Goal: Information Seeking & Learning: Learn about a topic

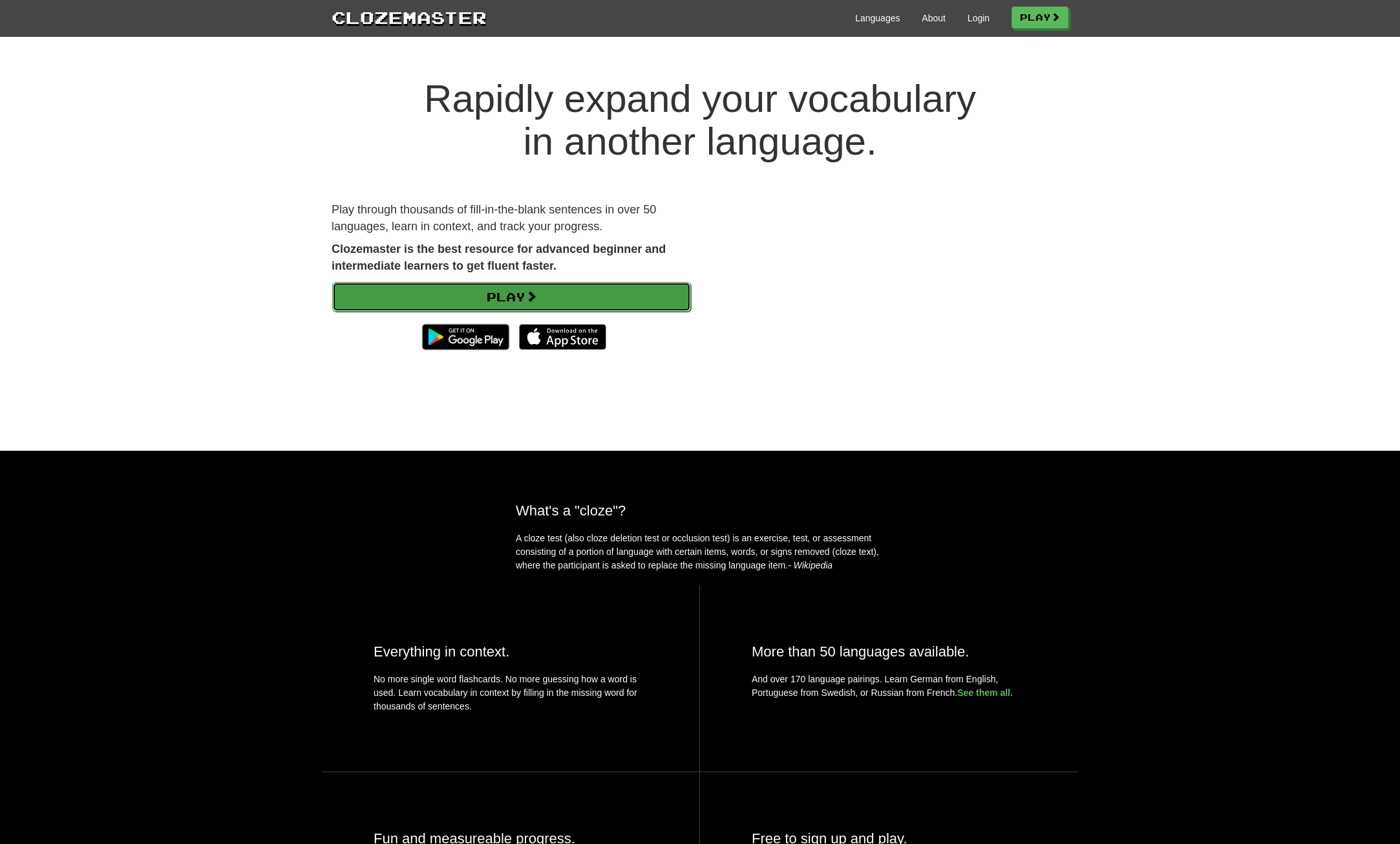
click at [583, 304] on link "Play" at bounding box center [511, 296] width 359 height 30
click at [530, 293] on span at bounding box center [531, 296] width 12 height 12
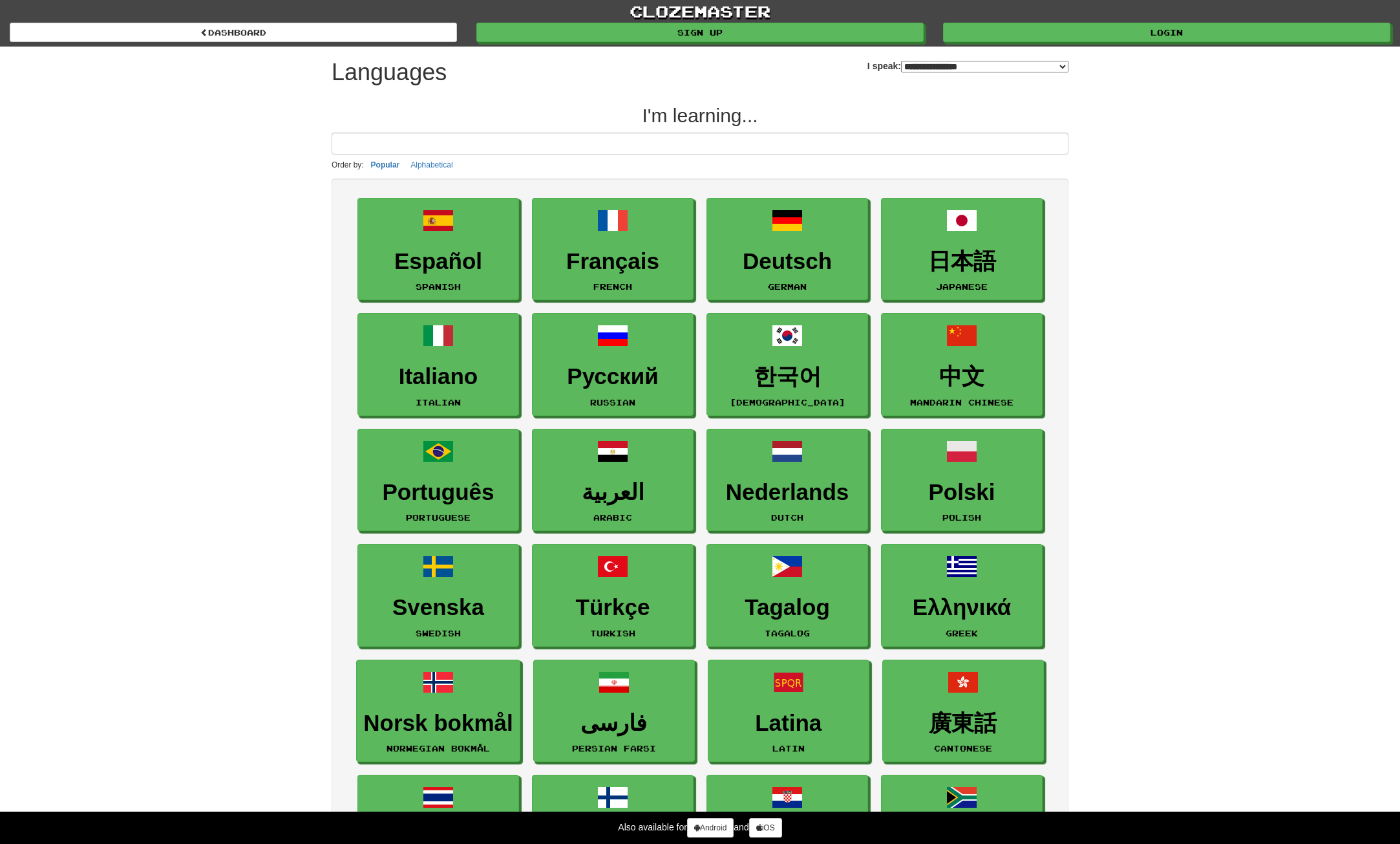
select select "*******"
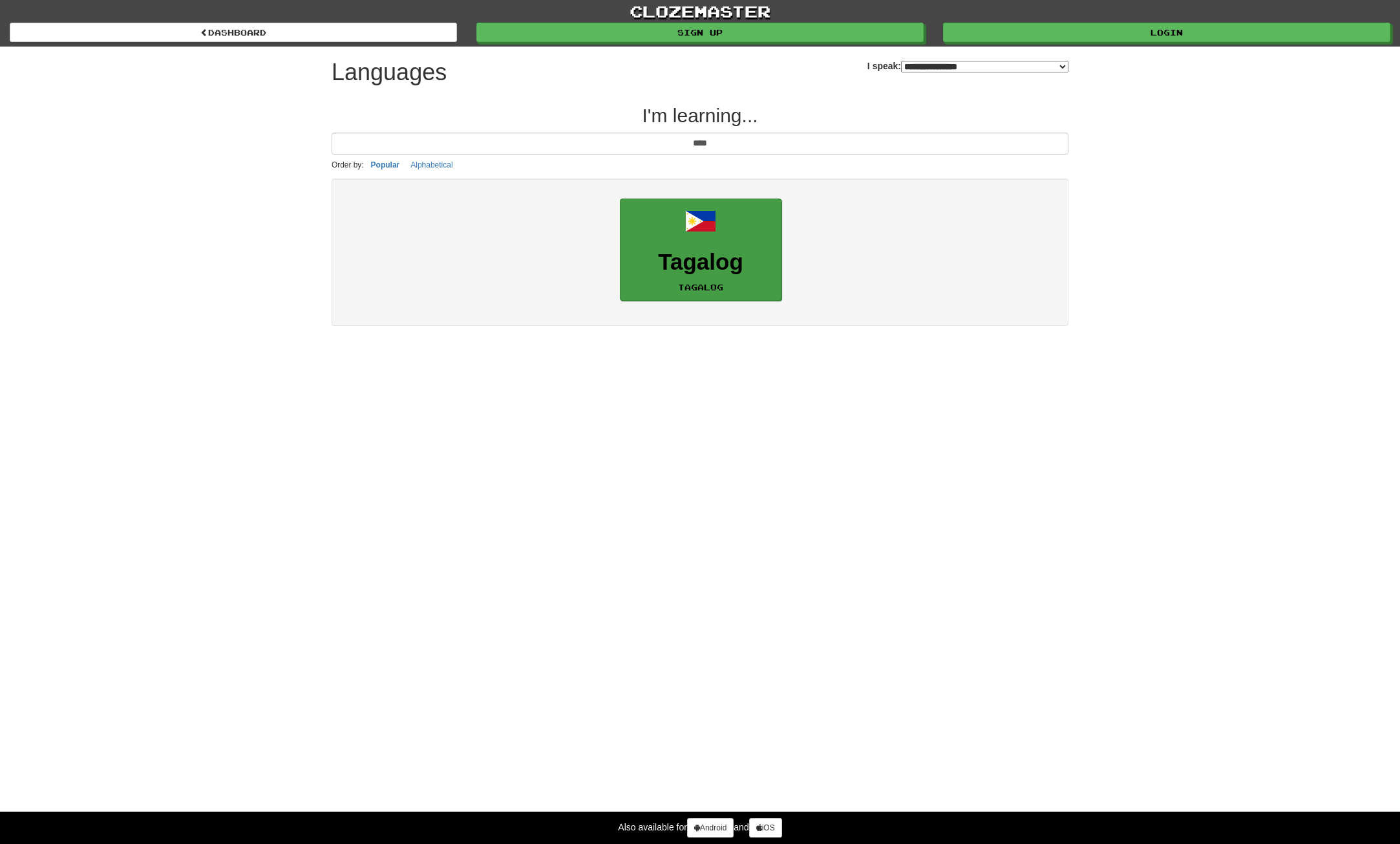
type input "****"
click at [717, 255] on h3 "Tagalog" at bounding box center [701, 262] width 148 height 25
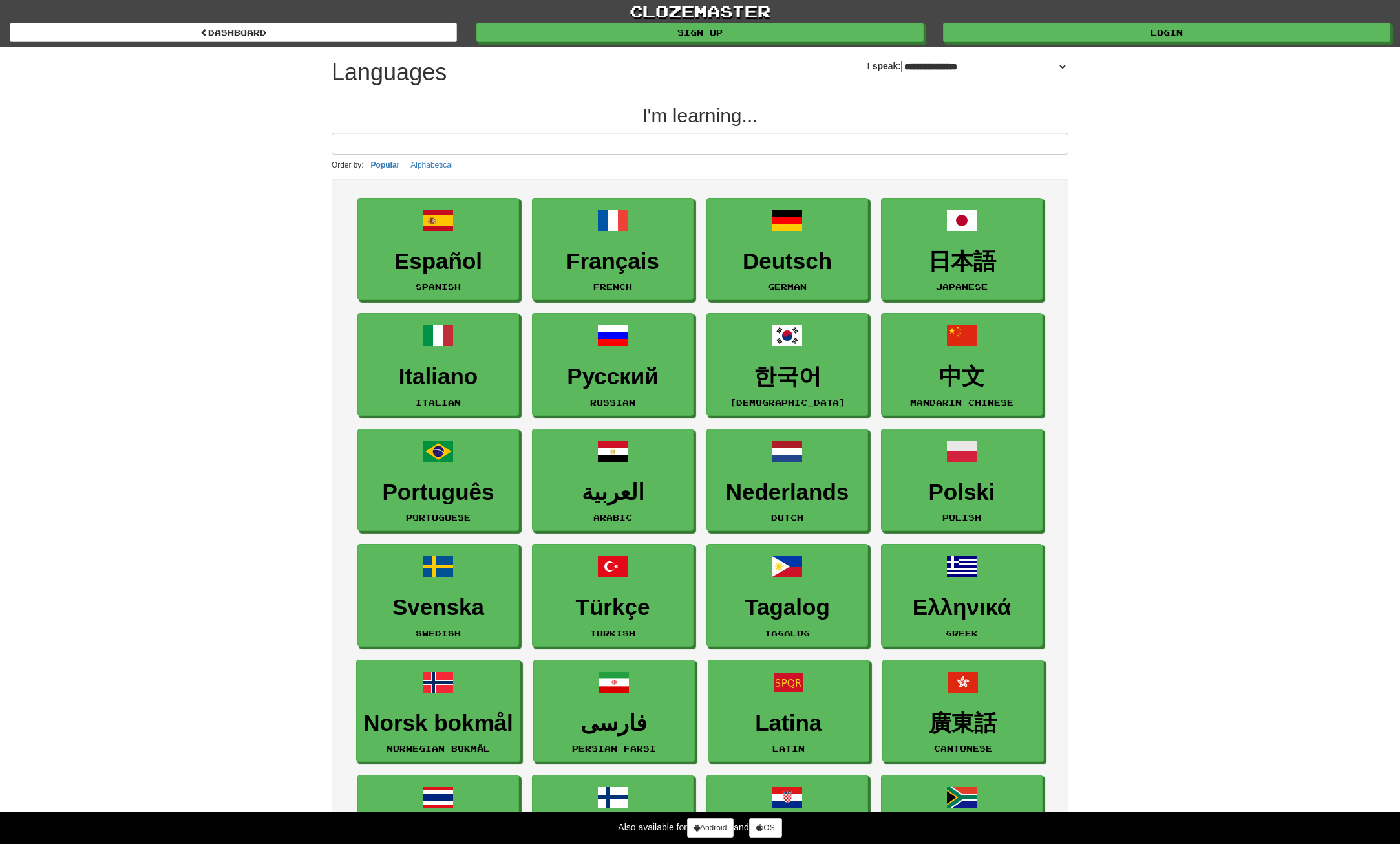
select select "*******"
click at [674, 148] on input at bounding box center [700, 143] width 736 height 22
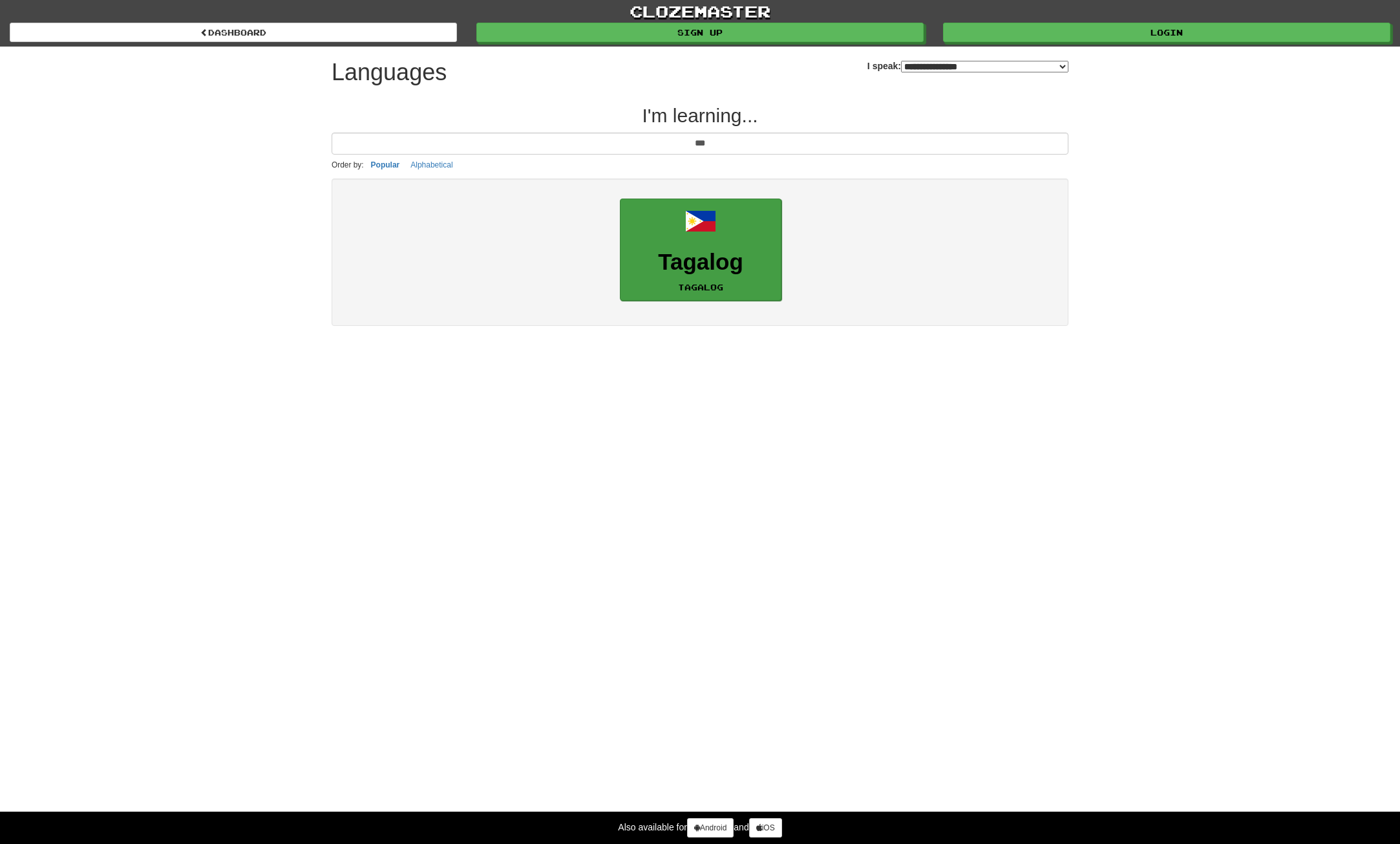
type input "***"
click at [649, 220] on link "Tagalog Tagalog" at bounding box center [700, 249] width 162 height 103
click at [751, 268] on h3 "Tagalog" at bounding box center [701, 262] width 148 height 25
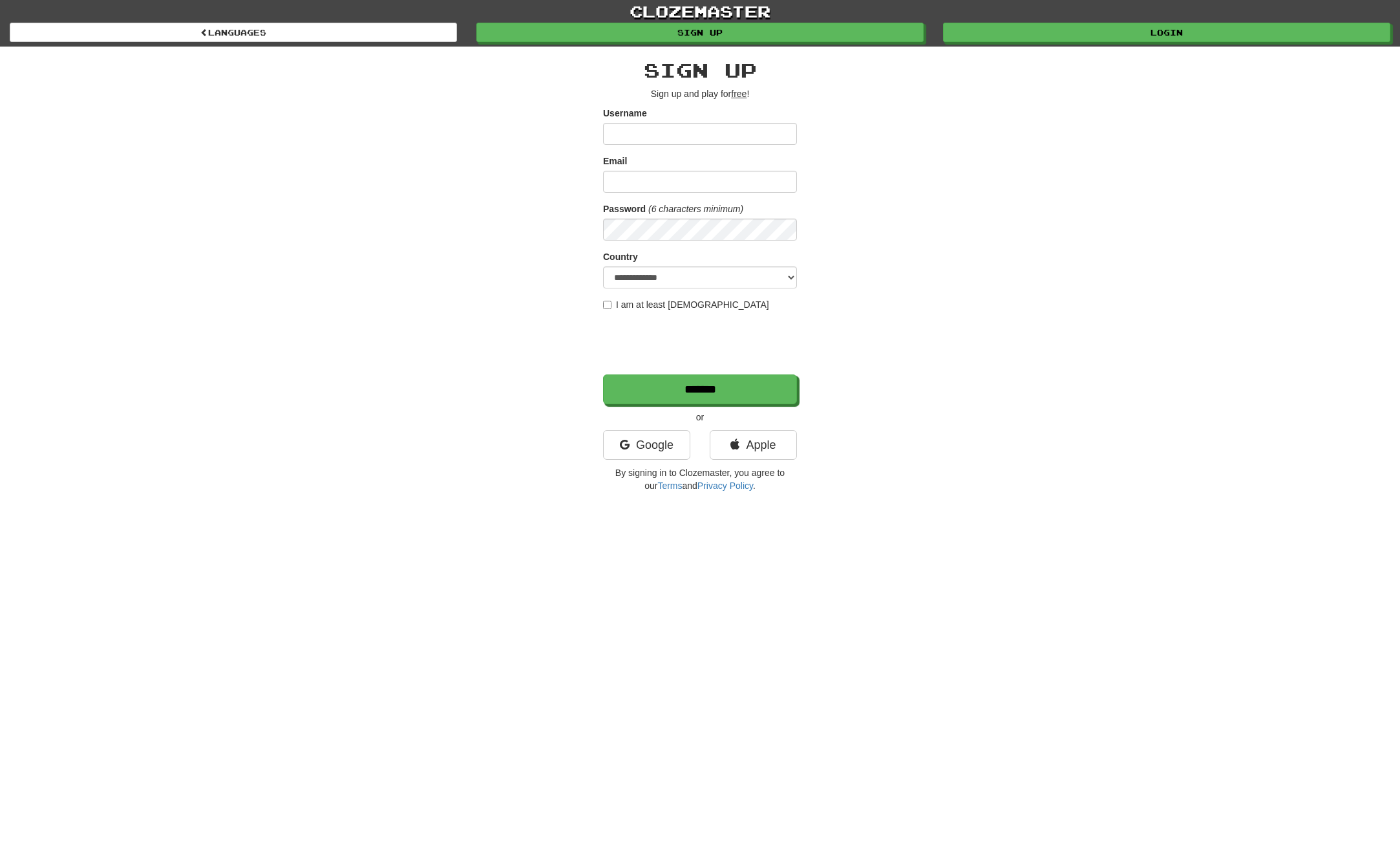
click at [651, 132] on input "Username" at bounding box center [700, 133] width 194 height 22
type input "*********"
click at [671, 196] on form "**********" at bounding box center [700, 255] width 194 height 297
click at [678, 185] on input "Email" at bounding box center [700, 181] width 194 height 22
type input "**********"
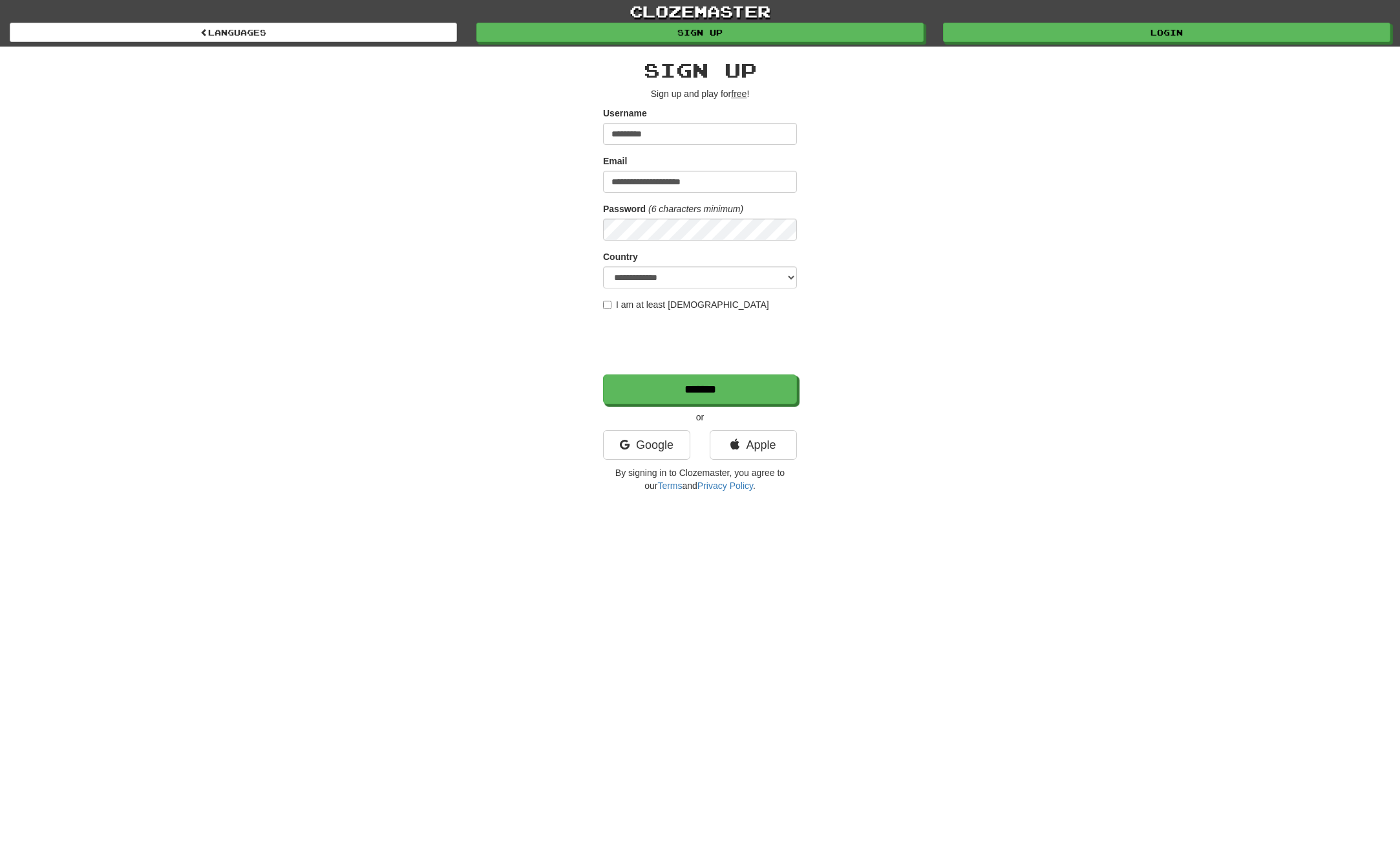
click at [652, 295] on form "**********" at bounding box center [700, 255] width 194 height 297
click at [664, 283] on select "**********" at bounding box center [700, 277] width 194 height 22
select select "**"
click at [603, 267] on select "**********" at bounding box center [700, 277] width 194 height 22
click at [733, 398] on input "*******" at bounding box center [701, 389] width 194 height 30
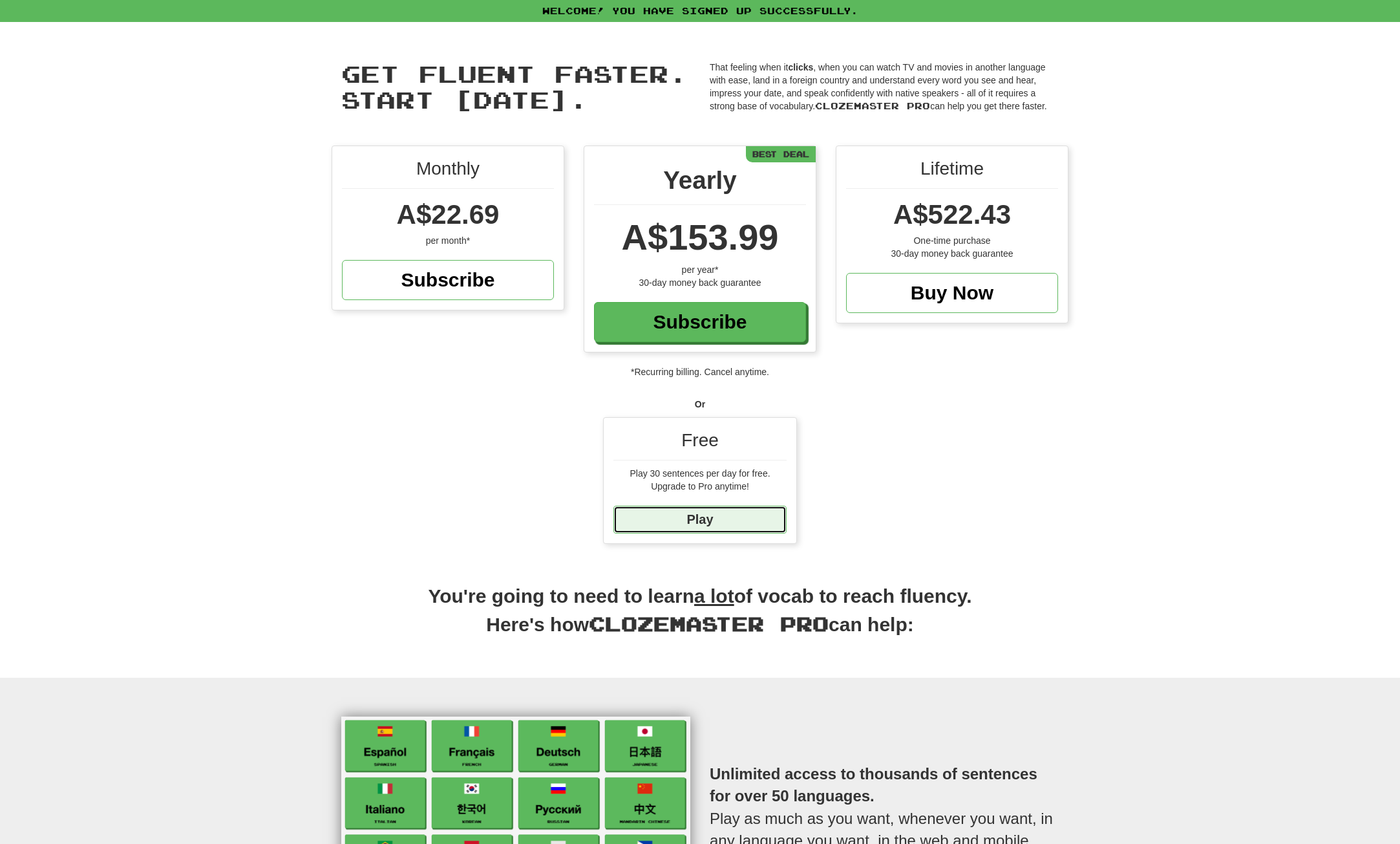
click at [727, 521] on link "Play" at bounding box center [700, 519] width 174 height 28
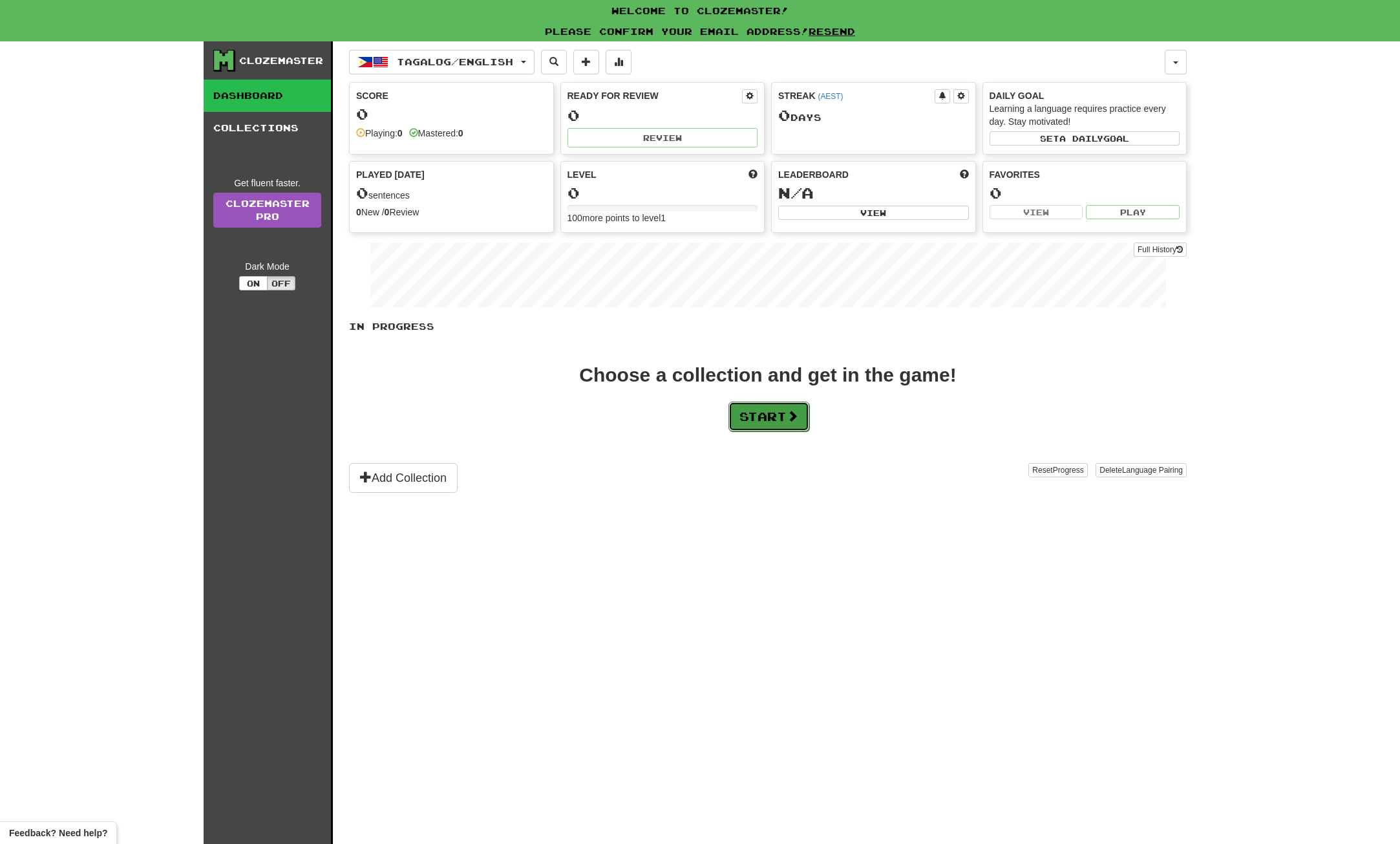
click at [768, 426] on button "Start" at bounding box center [769, 416] width 81 height 30
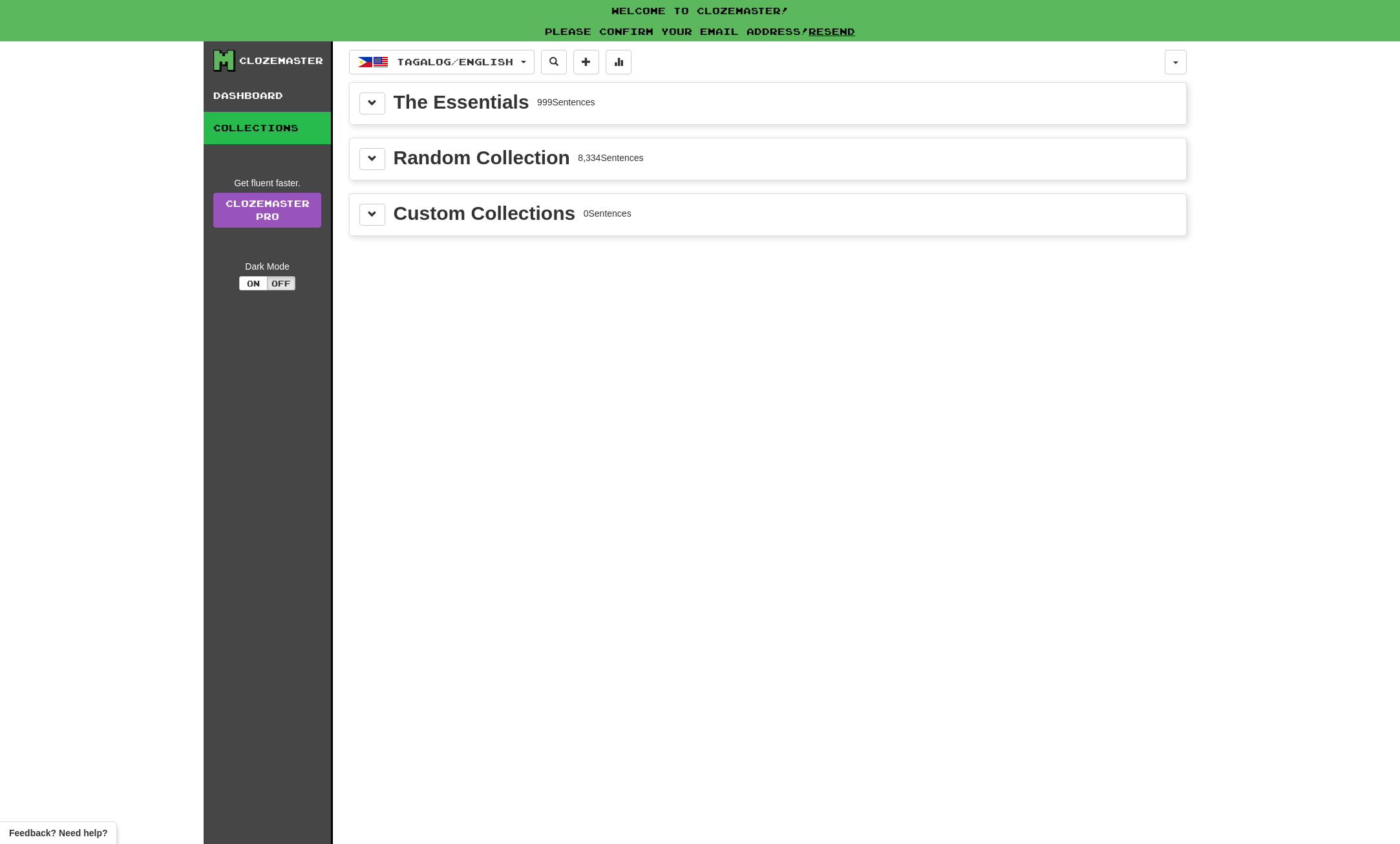
click at [408, 103] on div "The Essentials" at bounding box center [462, 102] width 136 height 19
click at [373, 106] on span at bounding box center [372, 102] width 9 height 9
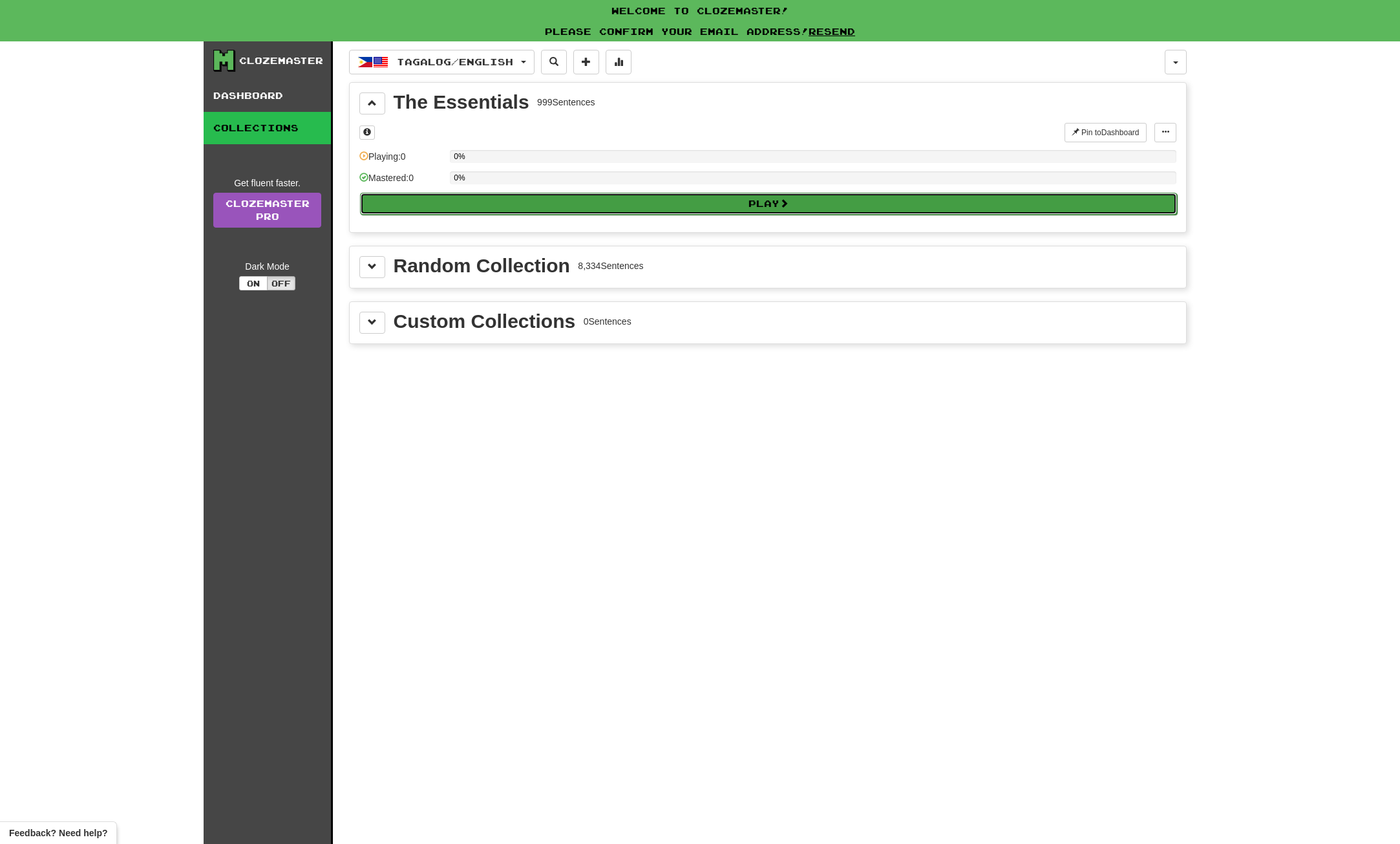
click at [546, 203] on button "Play" at bounding box center [768, 203] width 817 height 22
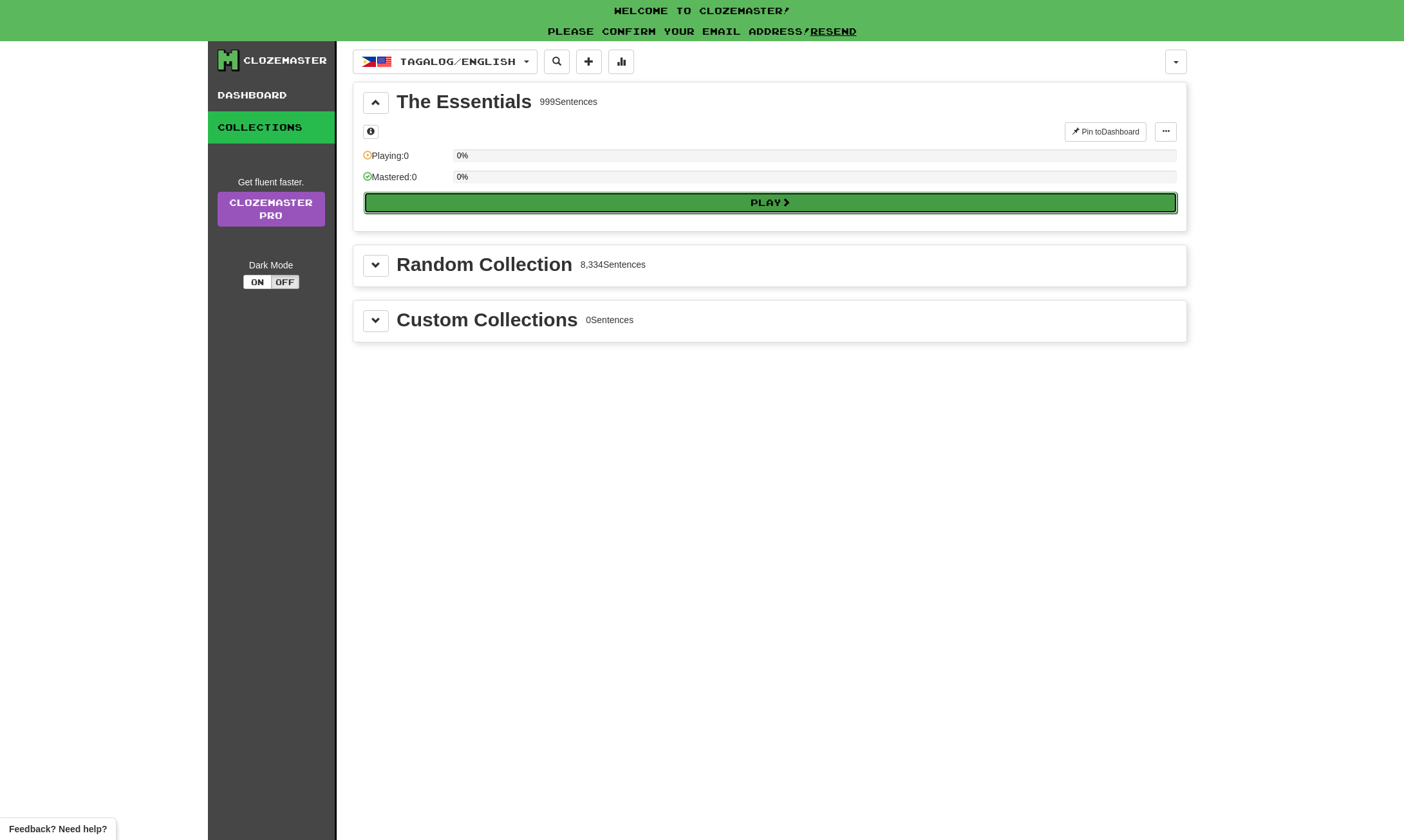
select select "**"
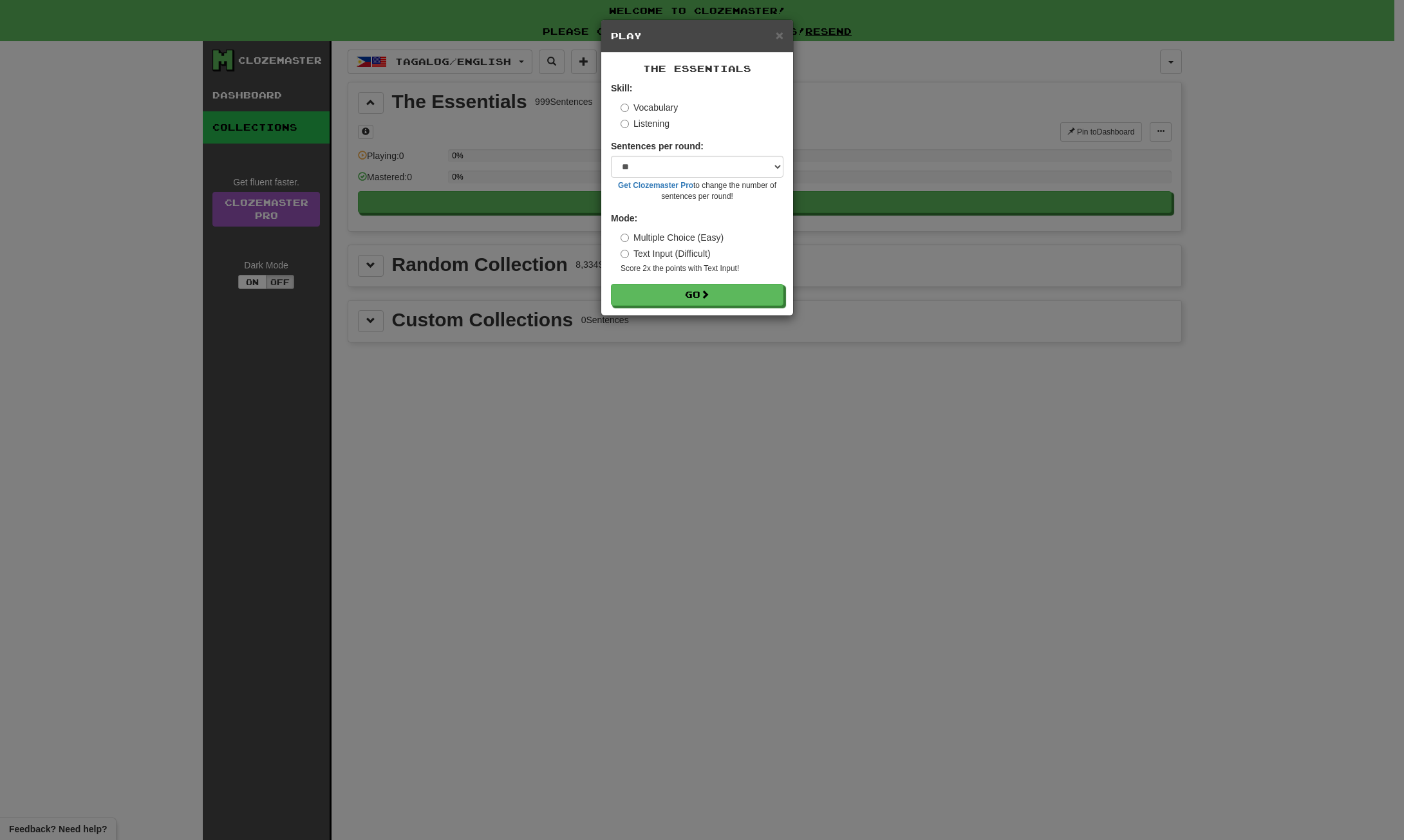
click at [683, 255] on label "Text Input (Difficult)" at bounding box center [666, 253] width 90 height 12
click at [733, 298] on button "Go" at bounding box center [697, 295] width 173 height 22
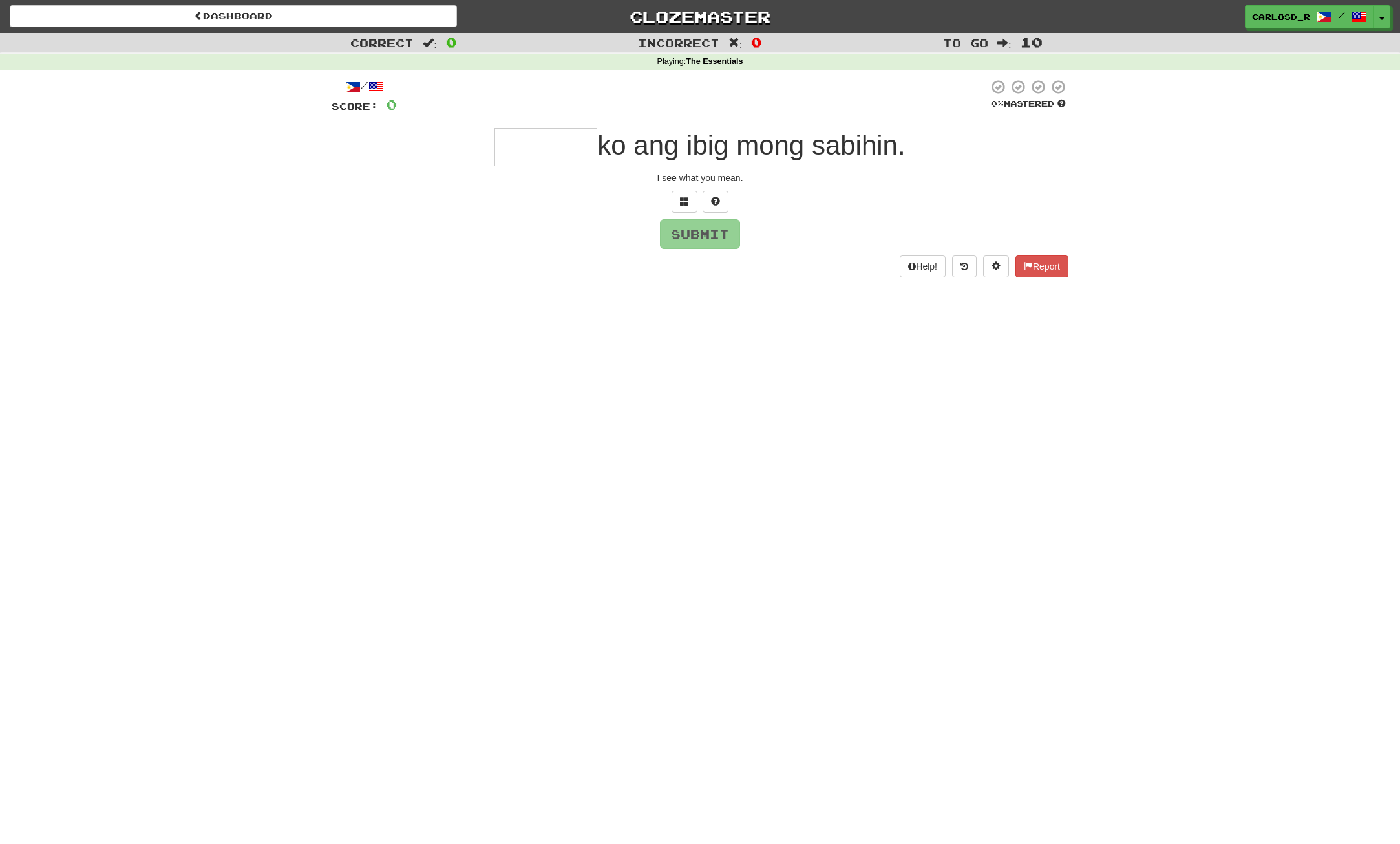
click at [553, 150] on input "text" at bounding box center [546, 147] width 103 height 38
click at [677, 200] on button at bounding box center [684, 201] width 26 height 22
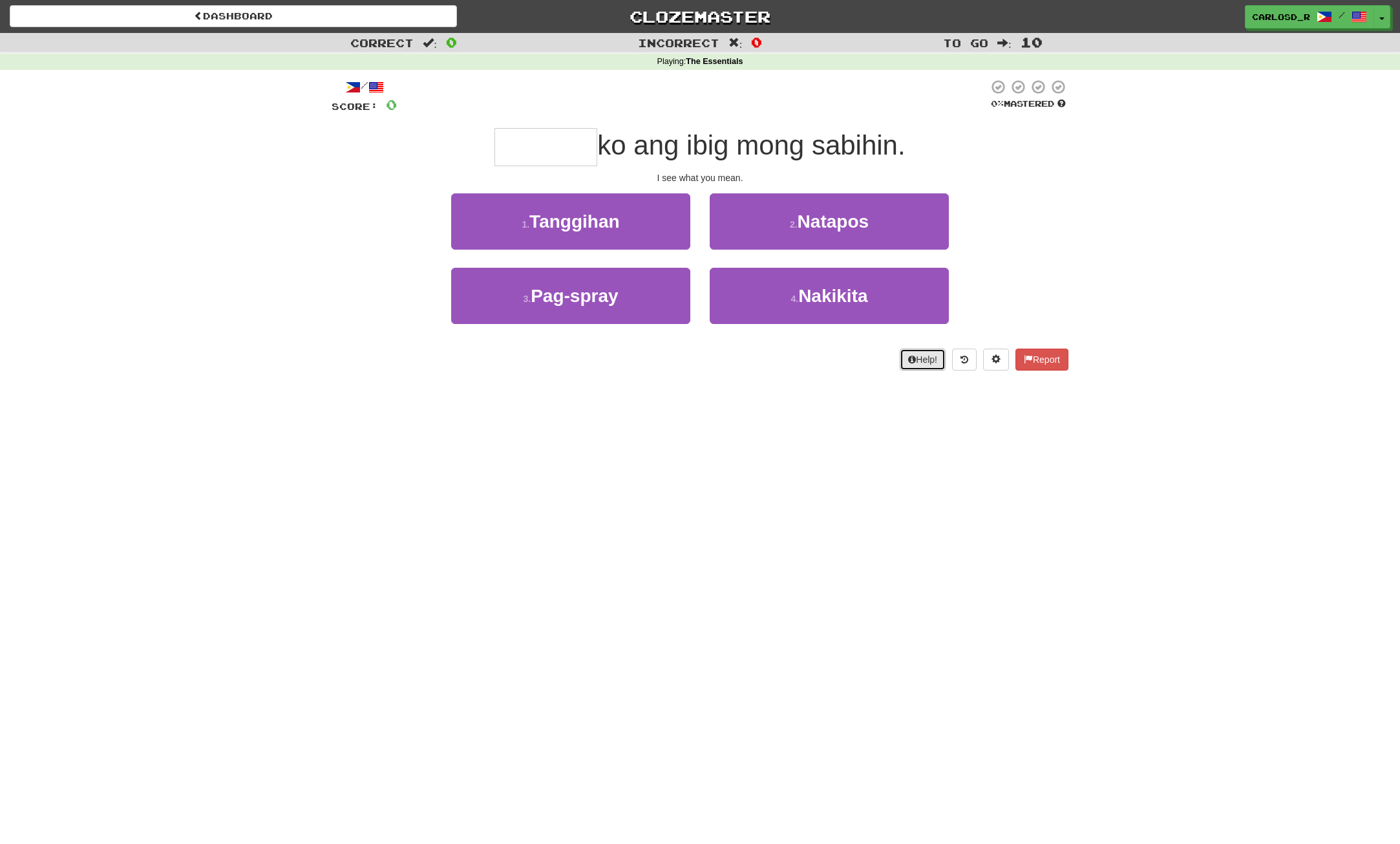
click at [922, 362] on button "Help!" at bounding box center [922, 359] width 46 height 22
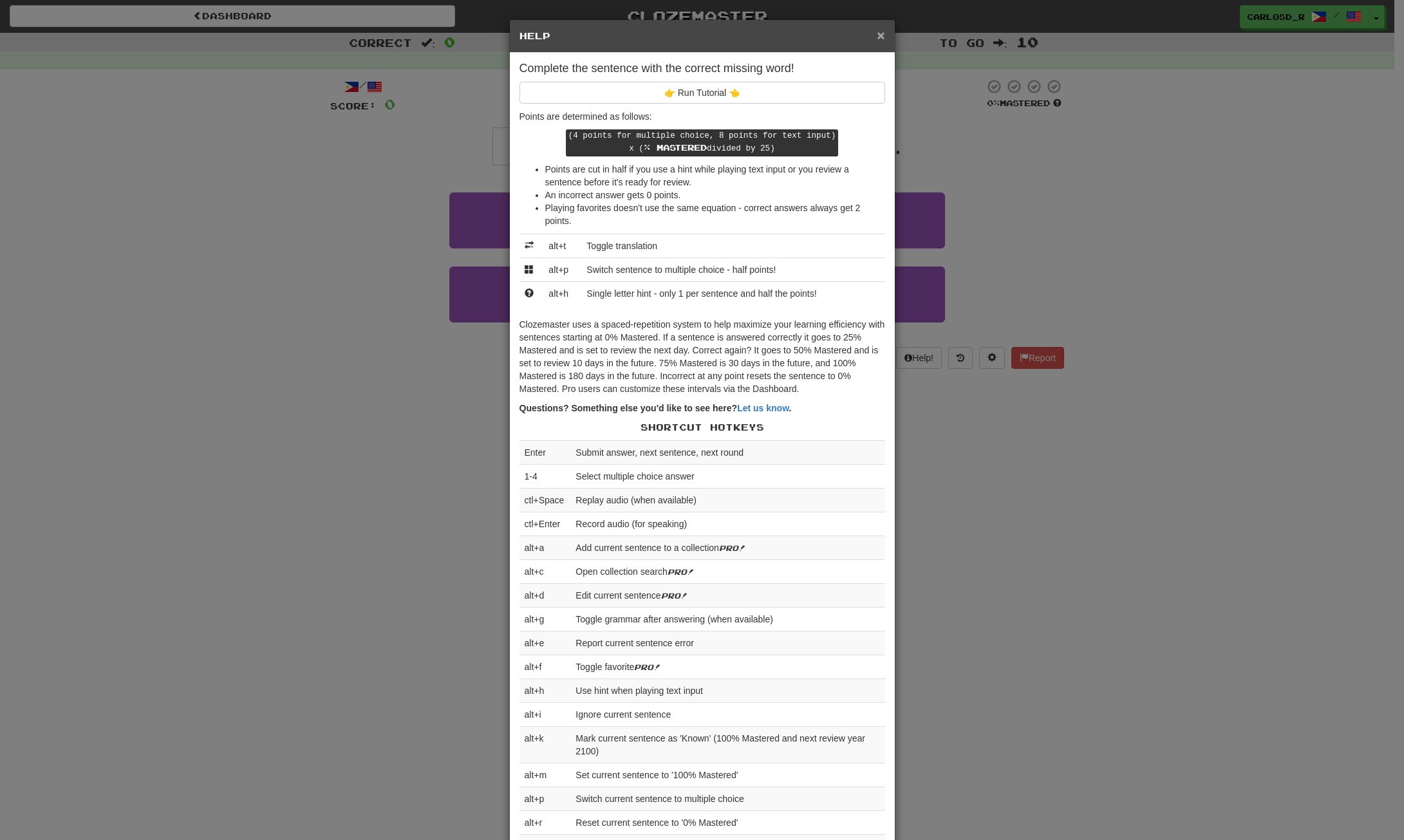
click at [877, 41] on span "×" at bounding box center [881, 35] width 8 height 15
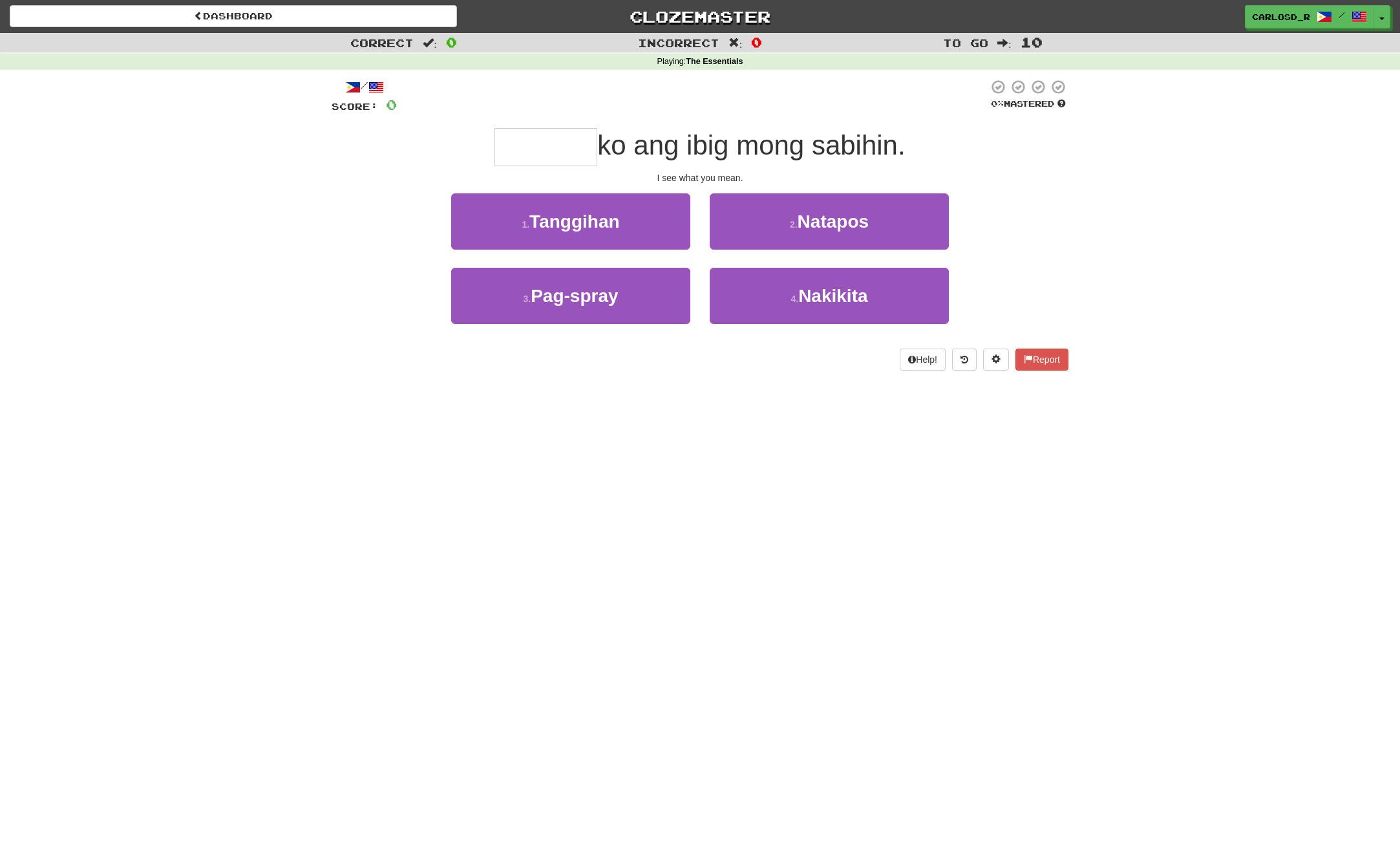
click at [702, 150] on span "ko ang ibig mong sabihin." at bounding box center [751, 145] width 308 height 31
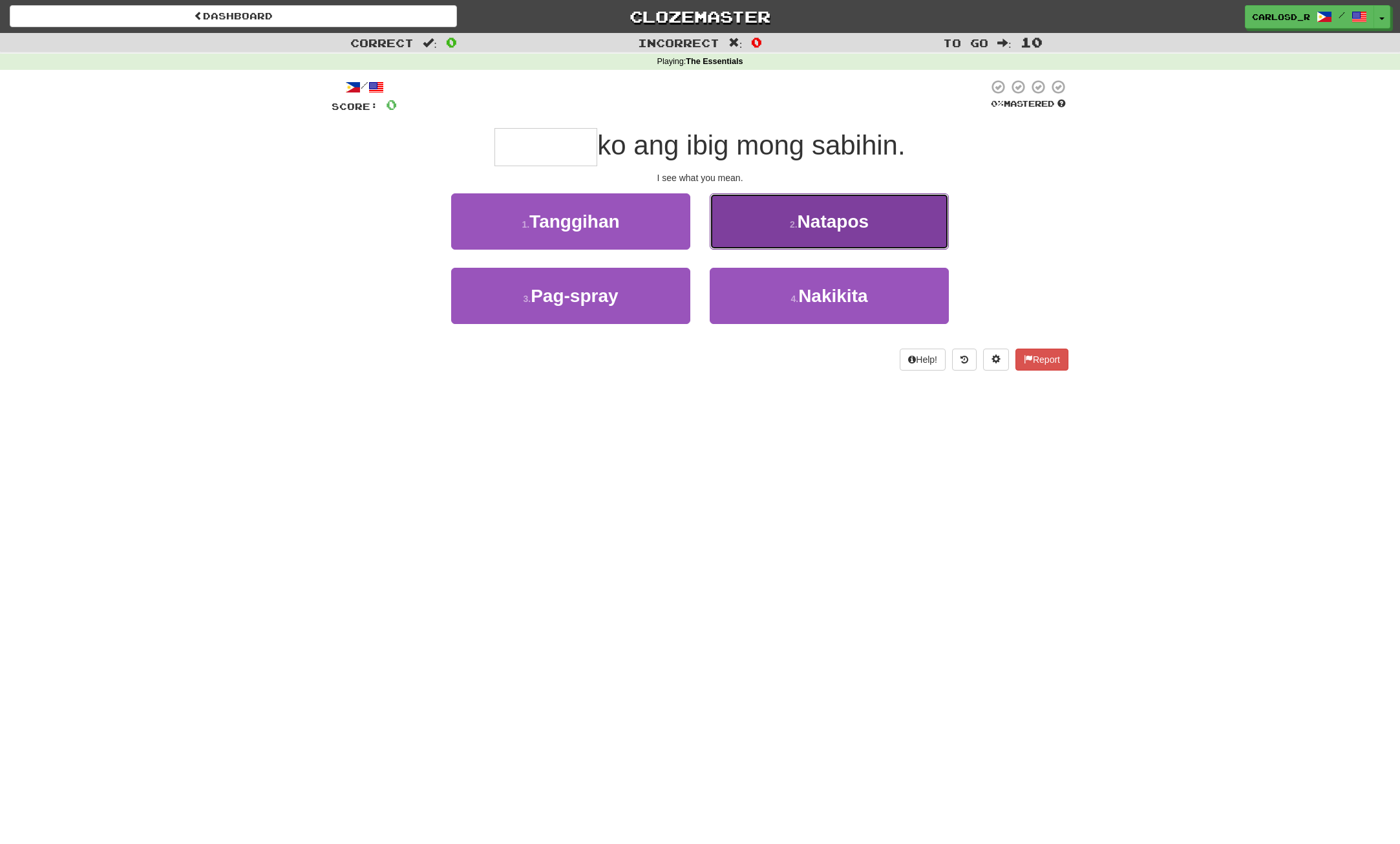
click at [788, 228] on button "2 . Natapos" at bounding box center [828, 222] width 239 height 57
type input "********"
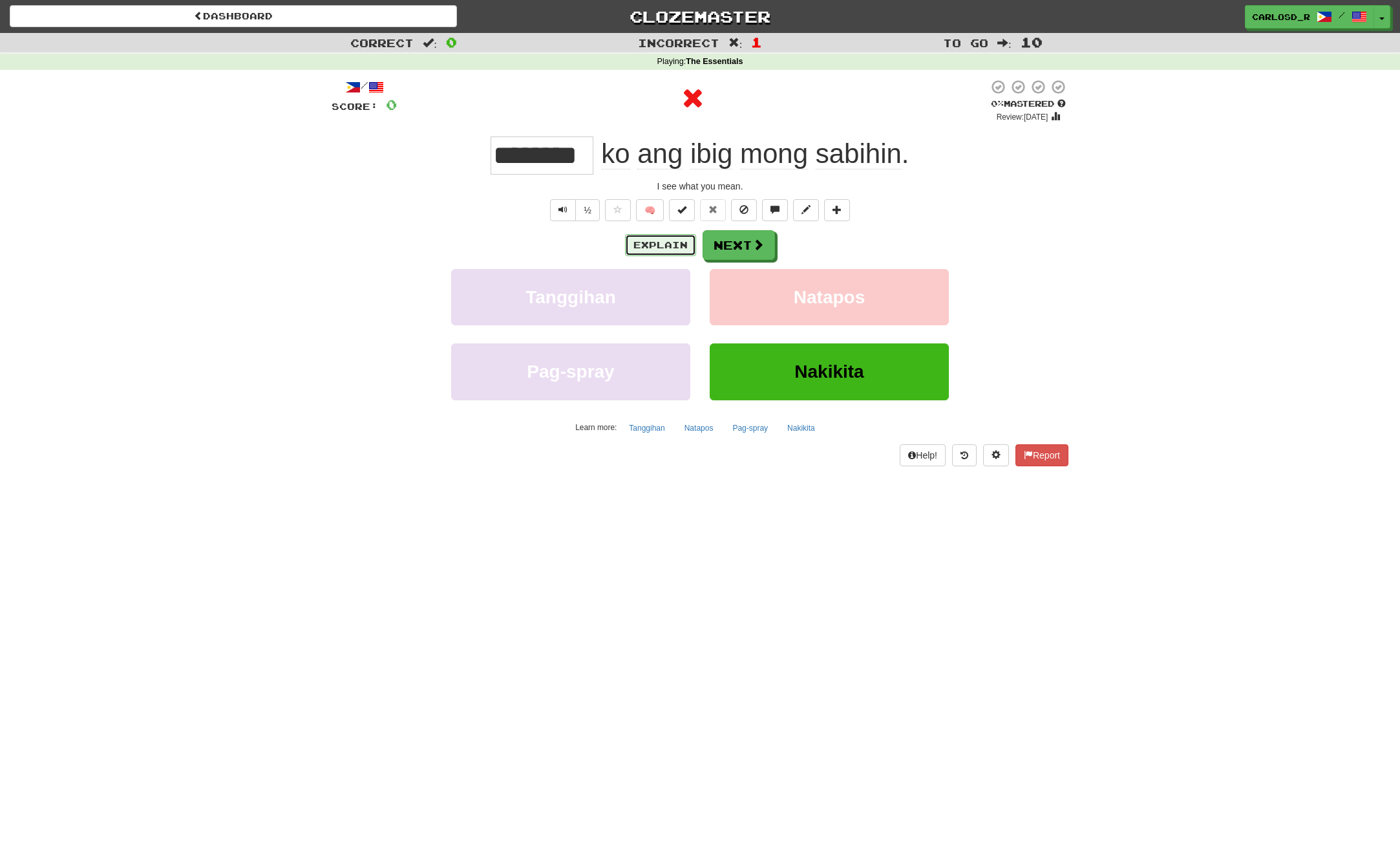
click at [669, 252] on button "Explain" at bounding box center [661, 245] width 71 height 22
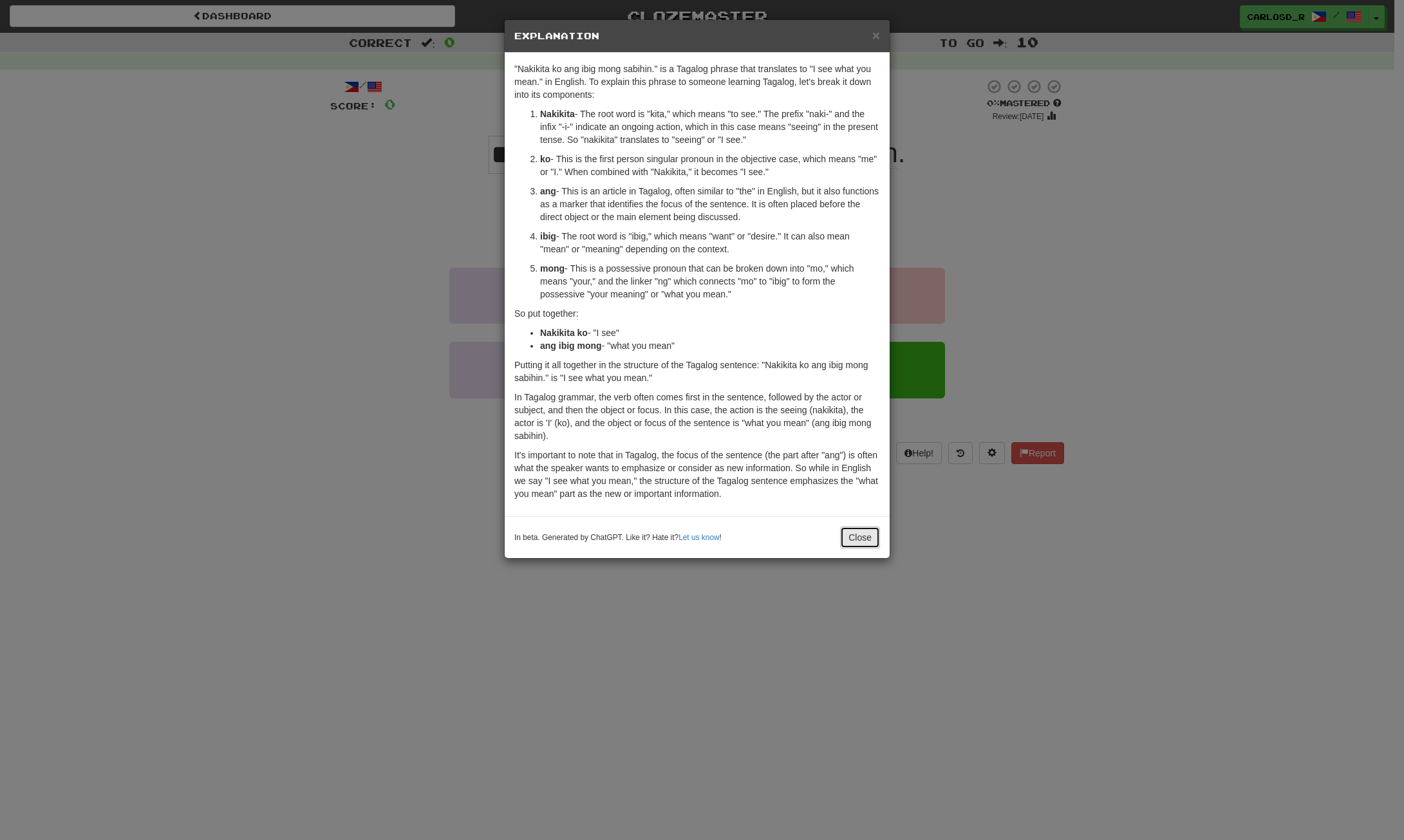
click at [860, 539] on button "Close" at bounding box center [861, 536] width 40 height 22
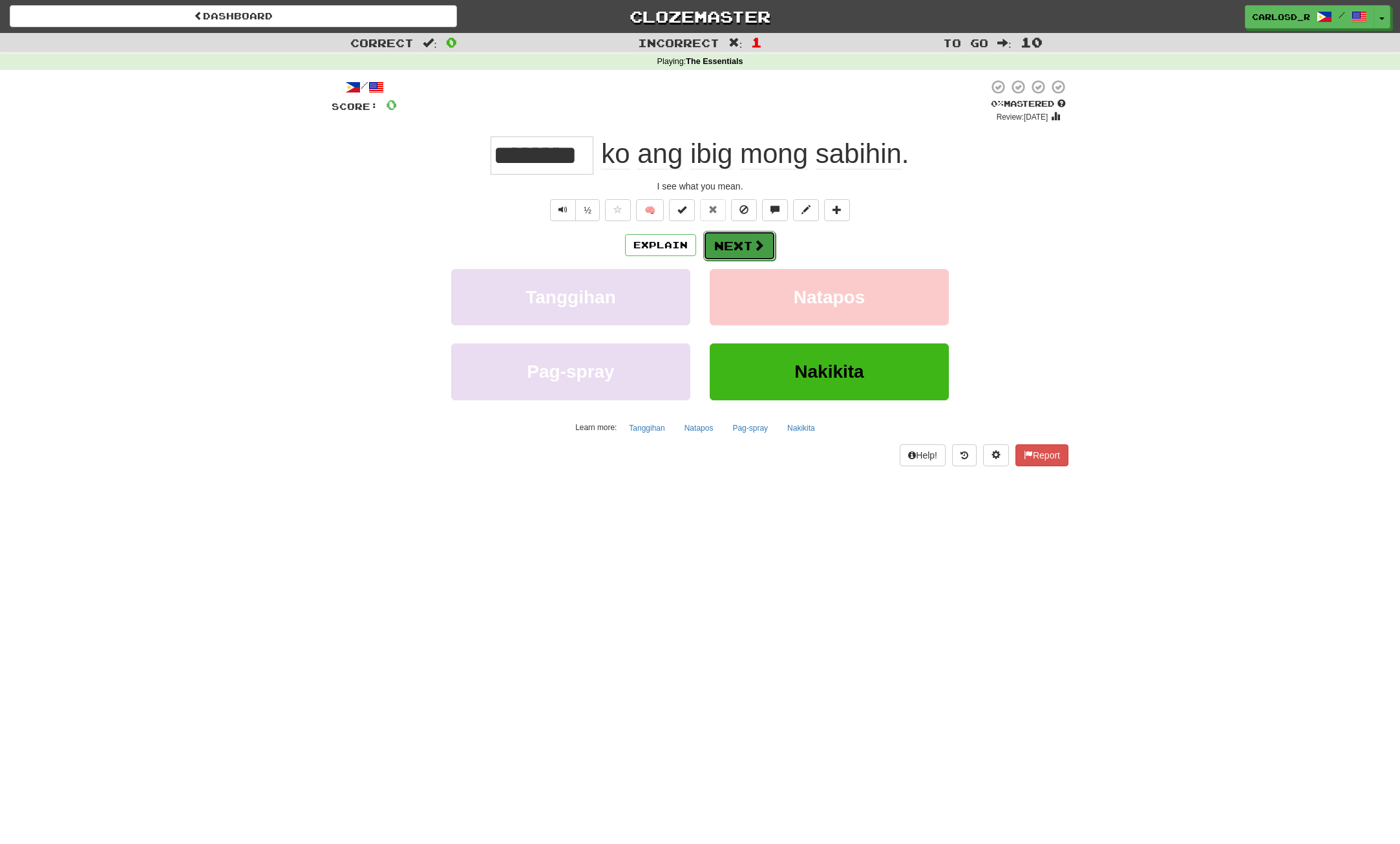
click at [729, 238] on button "Next" at bounding box center [738, 246] width 72 height 30
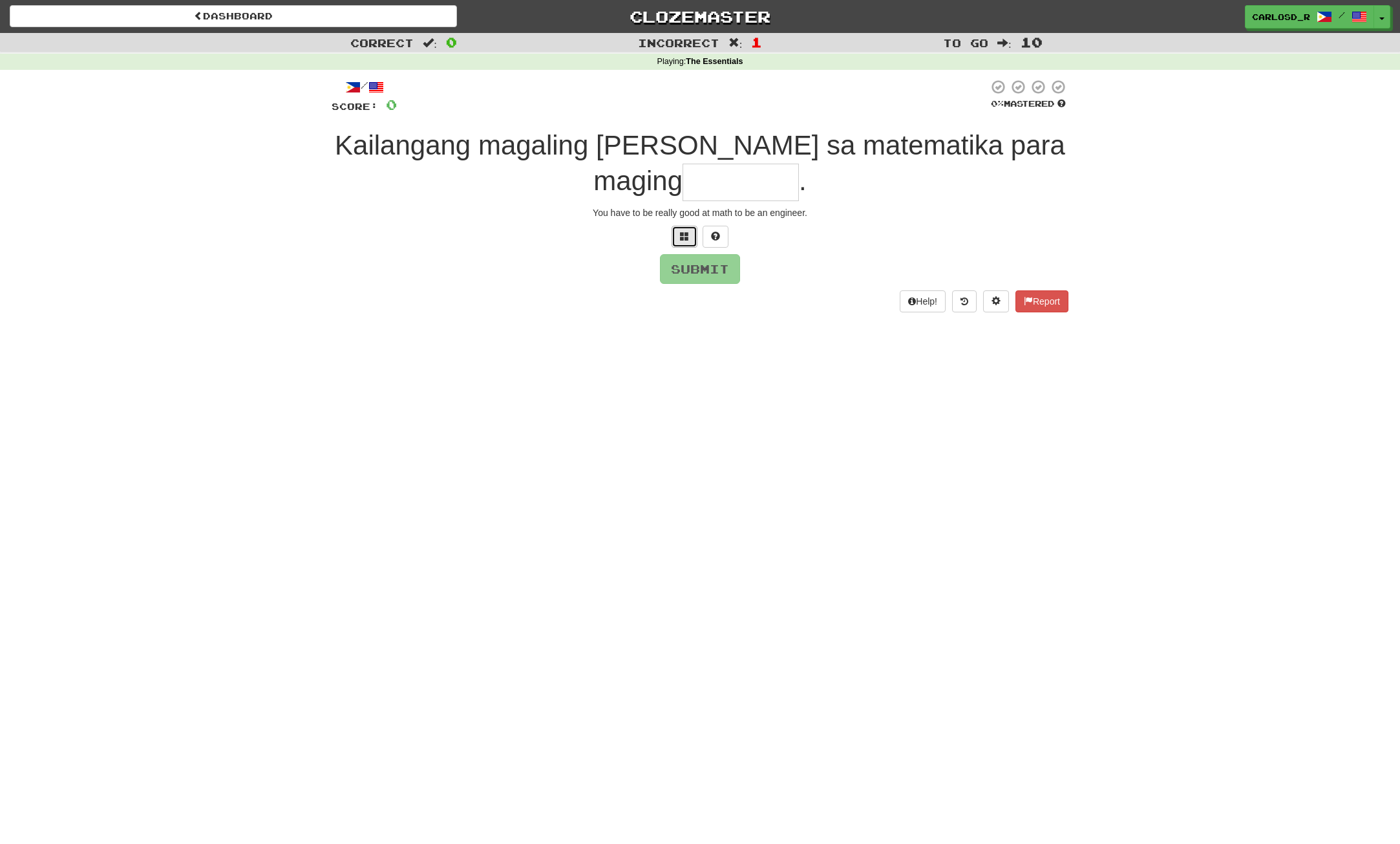
click at [683, 239] on span at bounding box center [684, 235] width 9 height 9
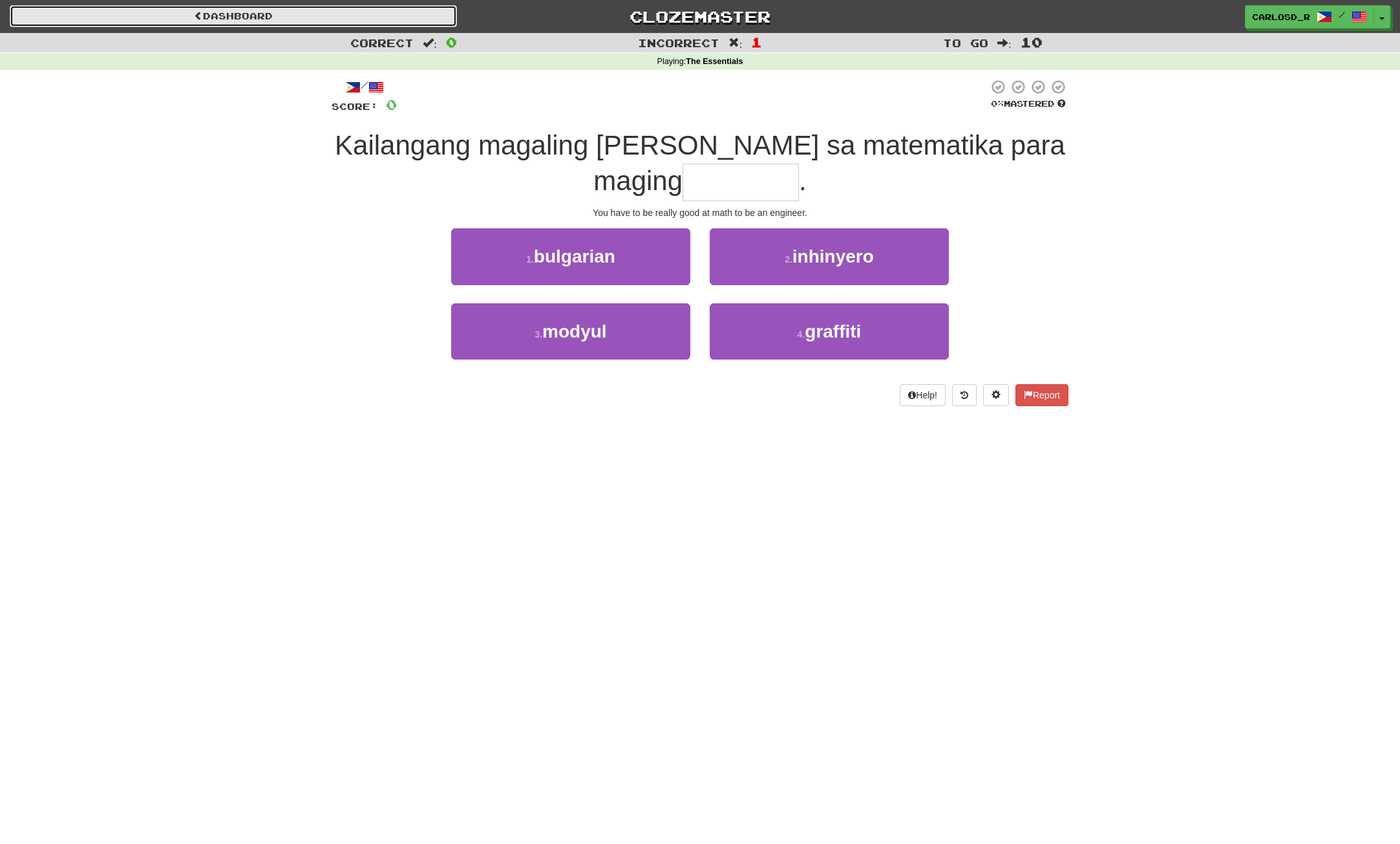
click at [267, 18] on link "Dashboard" at bounding box center [233, 15] width 447 height 22
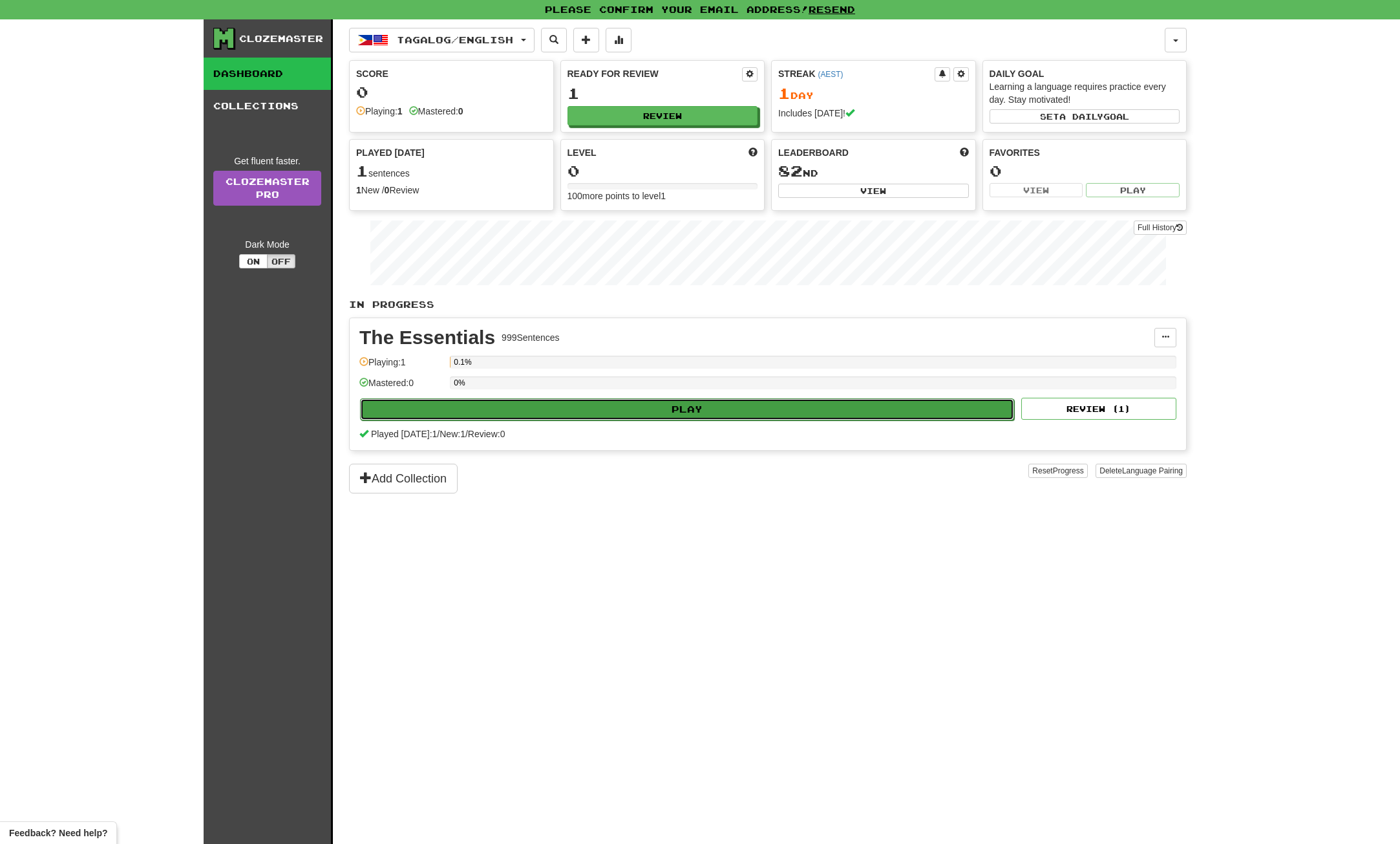
click at [589, 415] on button "Play" at bounding box center [687, 409] width 654 height 22
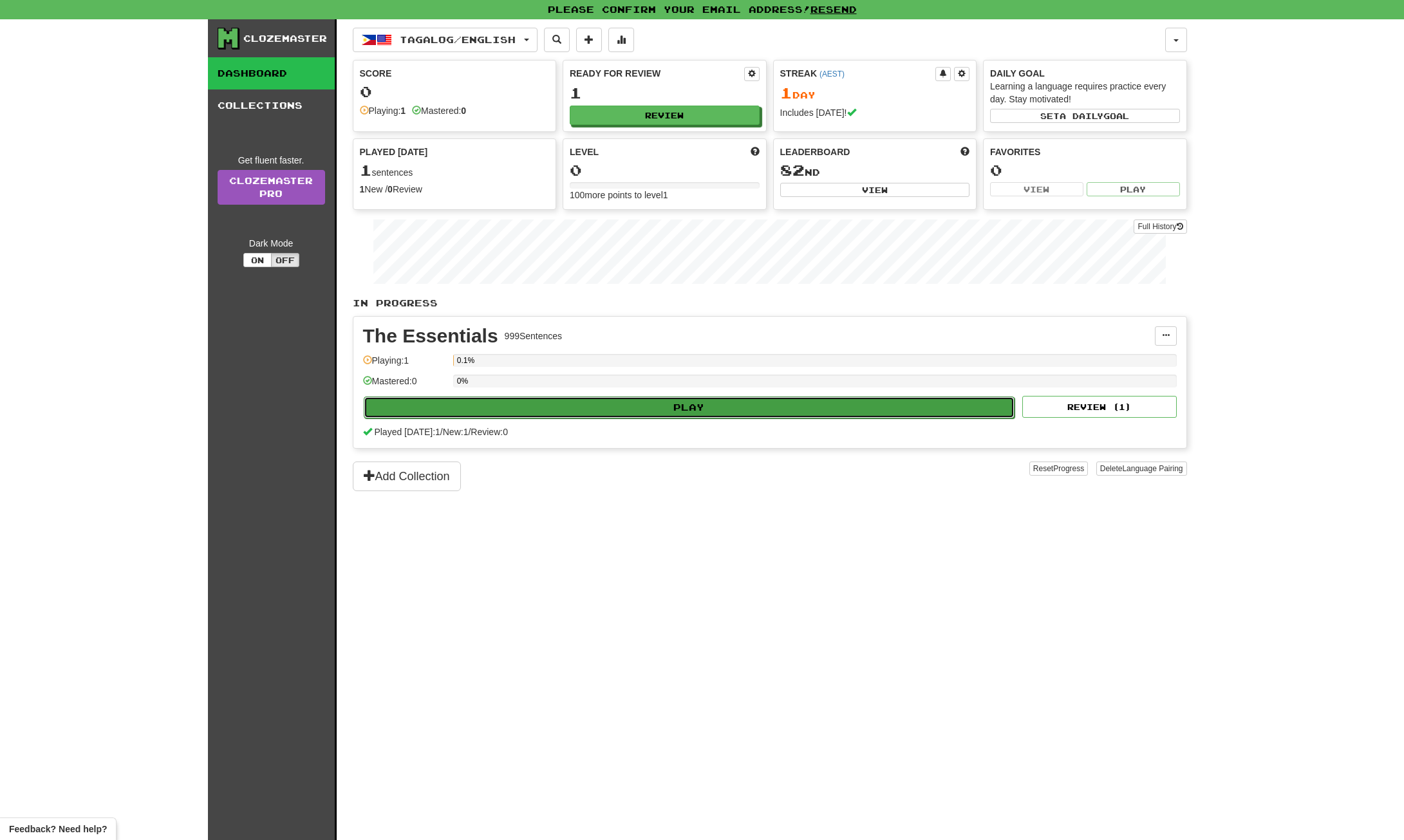
select select "**"
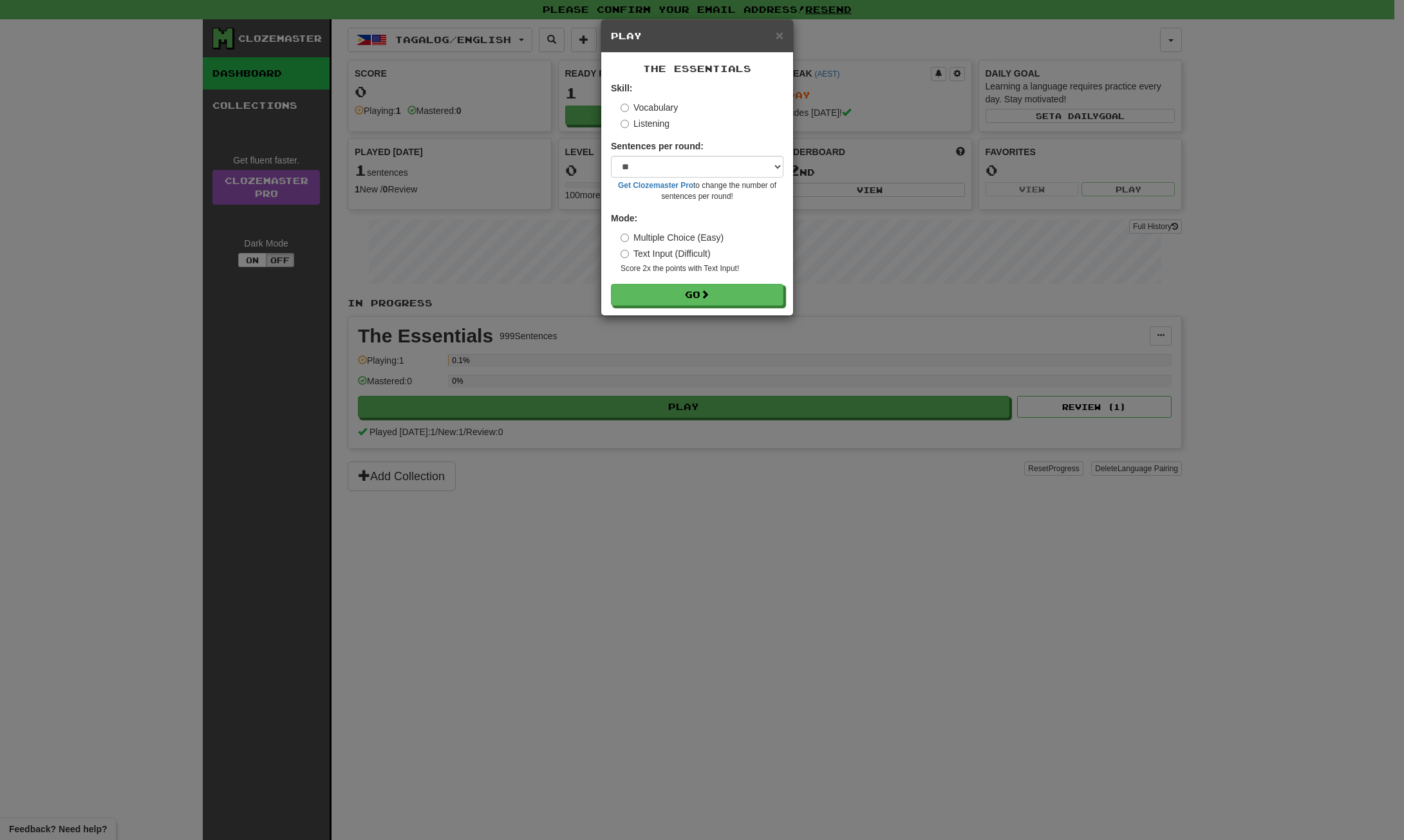
click at [655, 126] on label "Listening" at bounding box center [645, 123] width 49 height 12
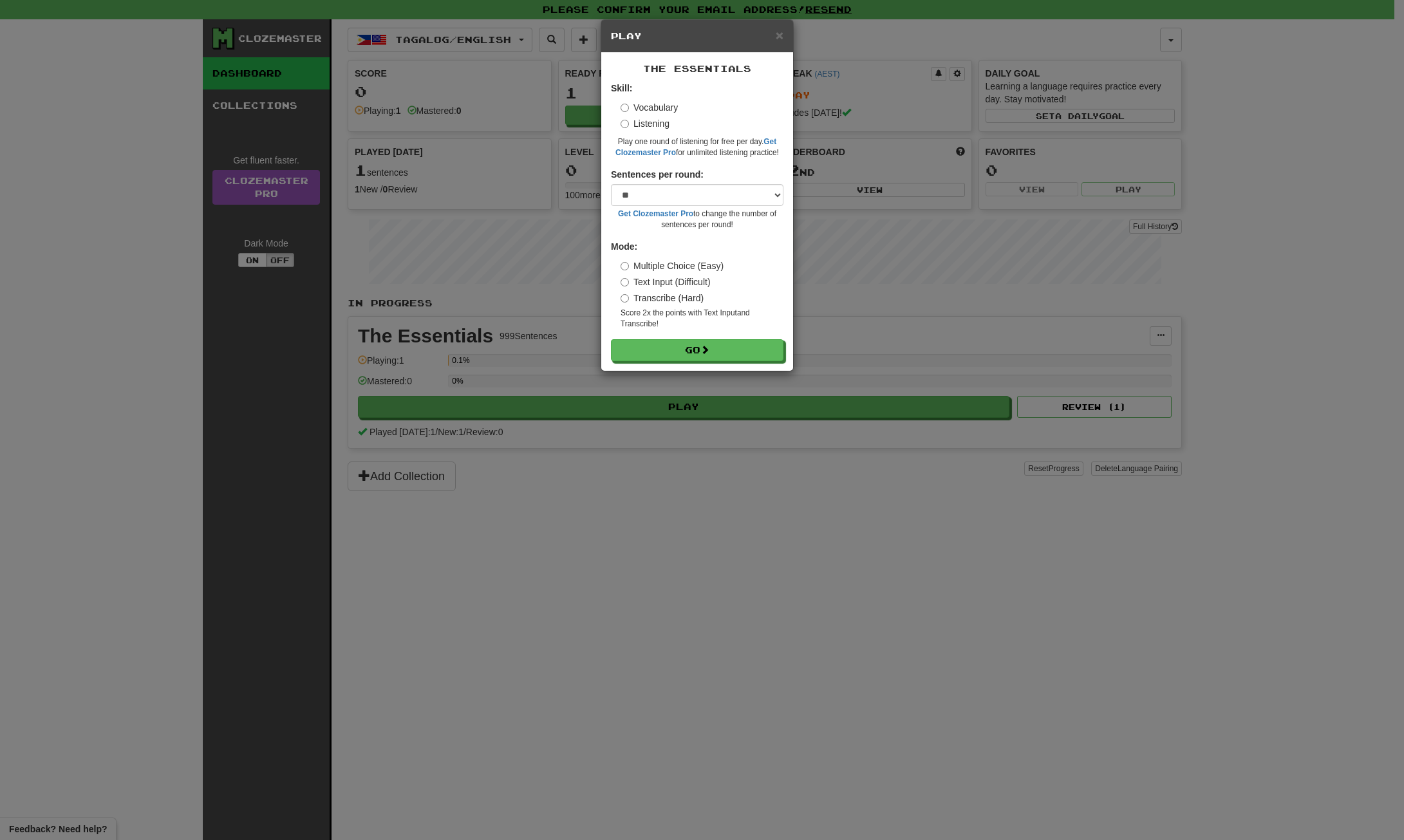
click at [656, 105] on label "Vocabulary" at bounding box center [649, 107] width 57 height 12
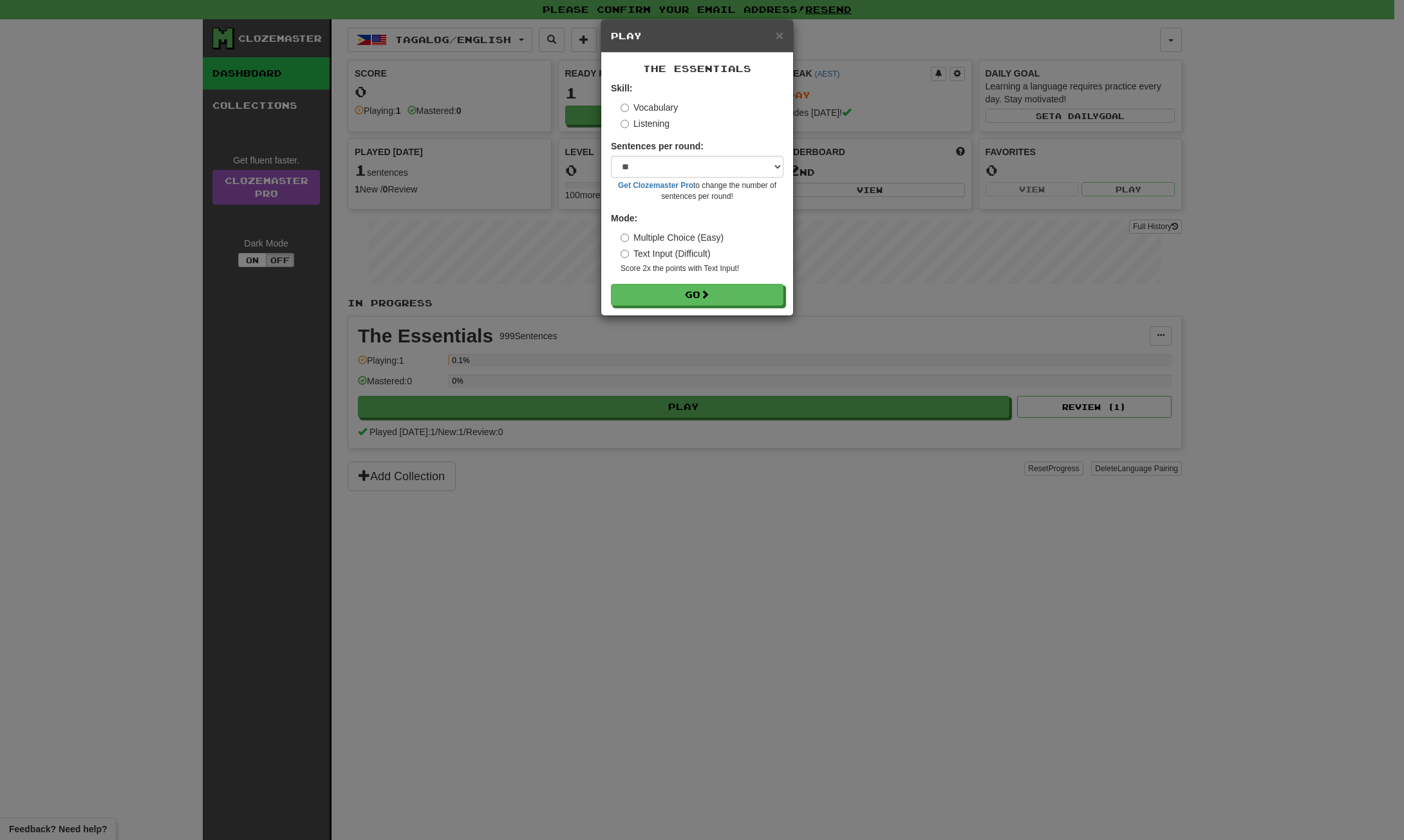
click at [651, 120] on label "Listening" at bounding box center [645, 123] width 49 height 12
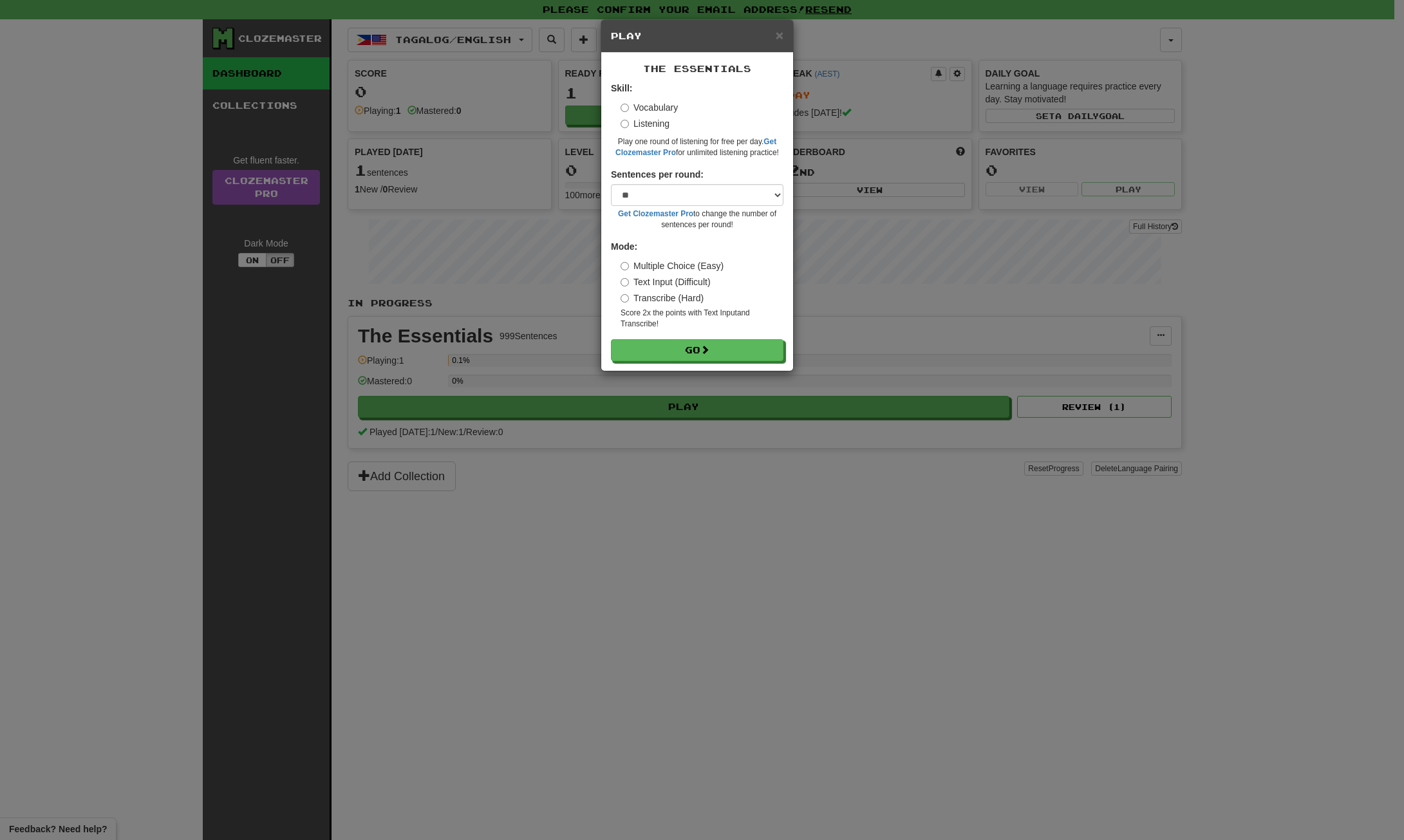
click at [649, 106] on label "Vocabulary" at bounding box center [649, 107] width 57 height 12
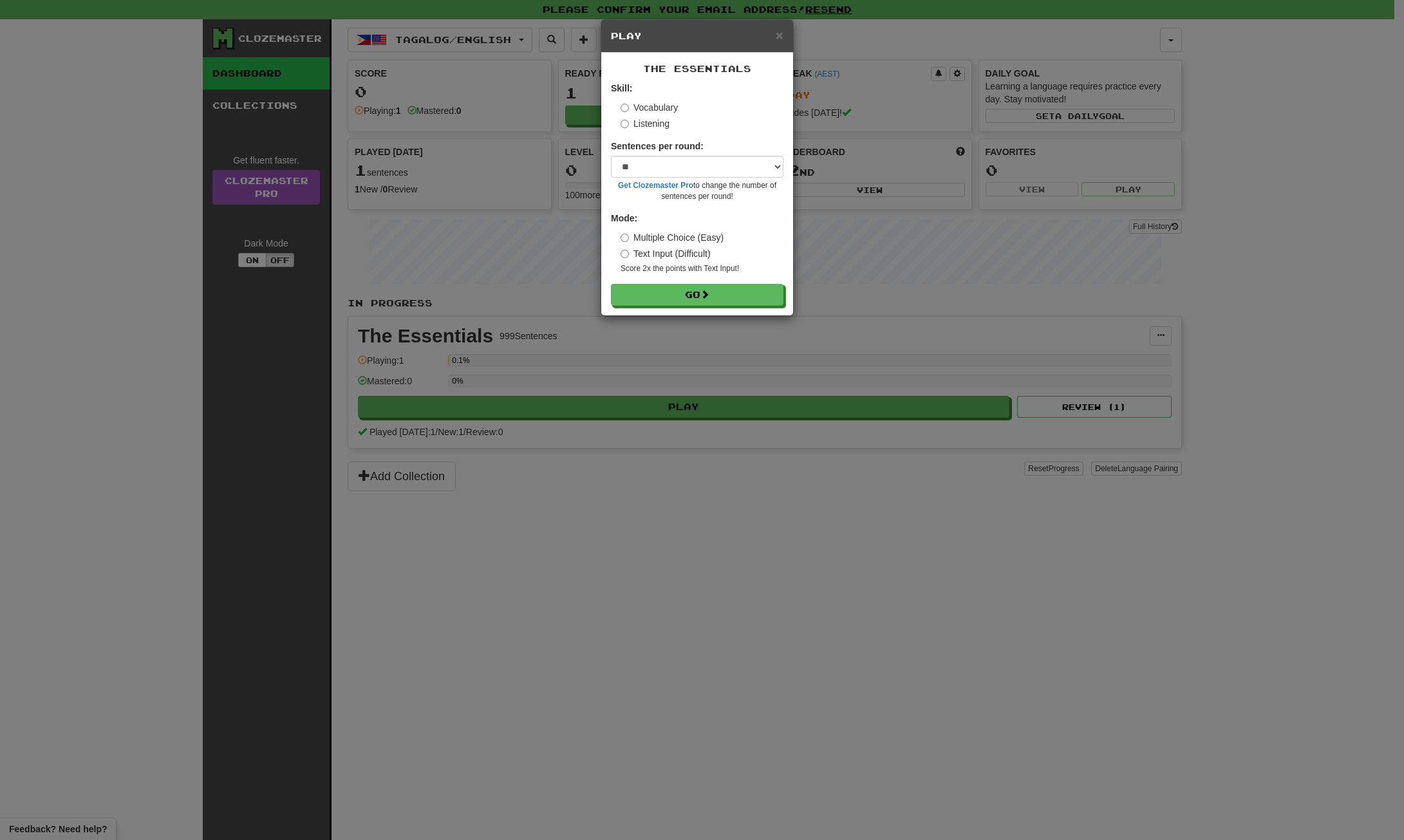
click at [649, 118] on label "Listening" at bounding box center [645, 123] width 49 height 12
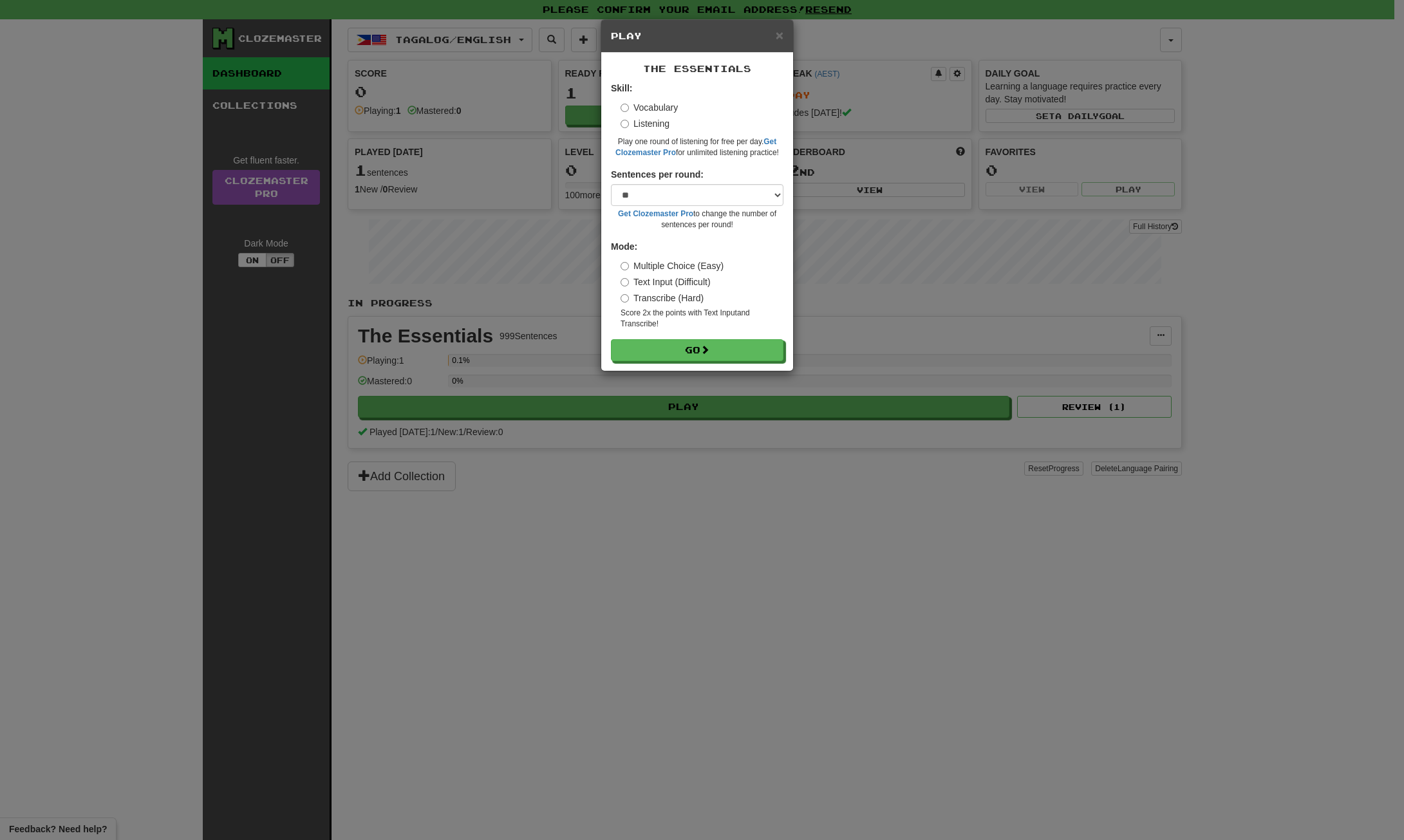
click at [654, 104] on label "Vocabulary" at bounding box center [649, 107] width 57 height 12
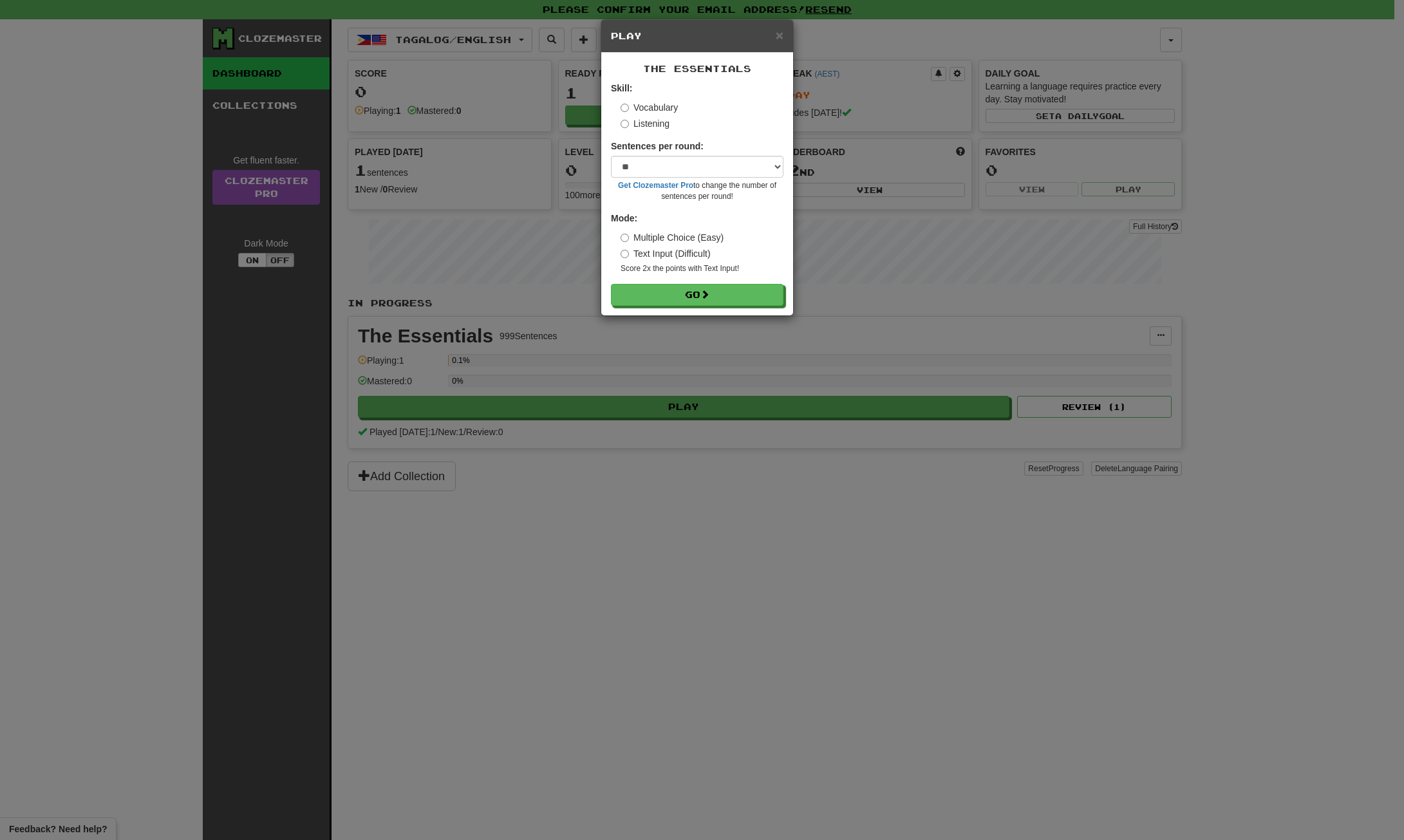
click at [649, 234] on label "Multiple Choice (Easy)" at bounding box center [672, 237] width 103 height 12
click at [669, 291] on button "Go" at bounding box center [697, 295] width 173 height 22
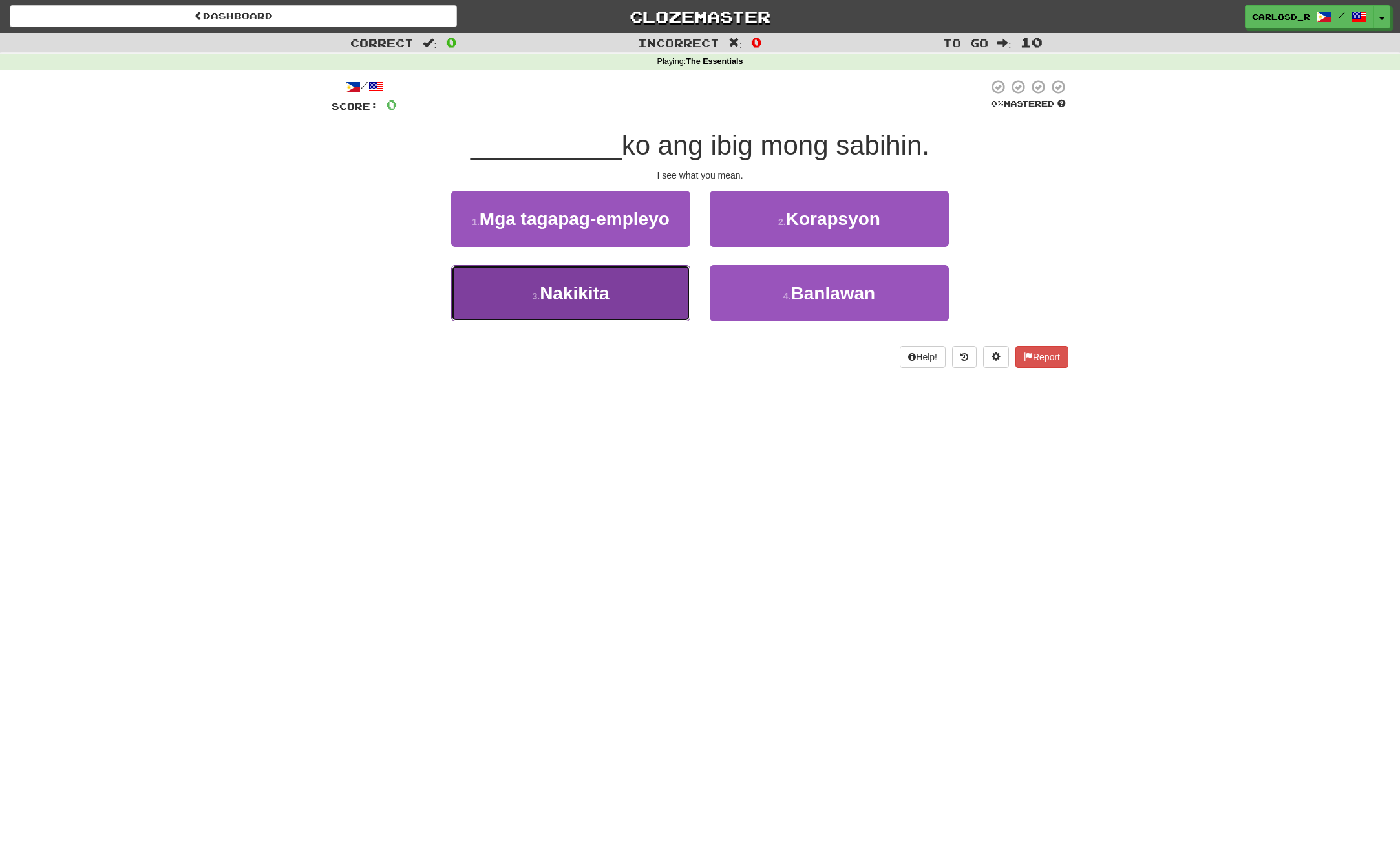
click at [632, 304] on button "3 . Nakikita" at bounding box center [570, 293] width 239 height 57
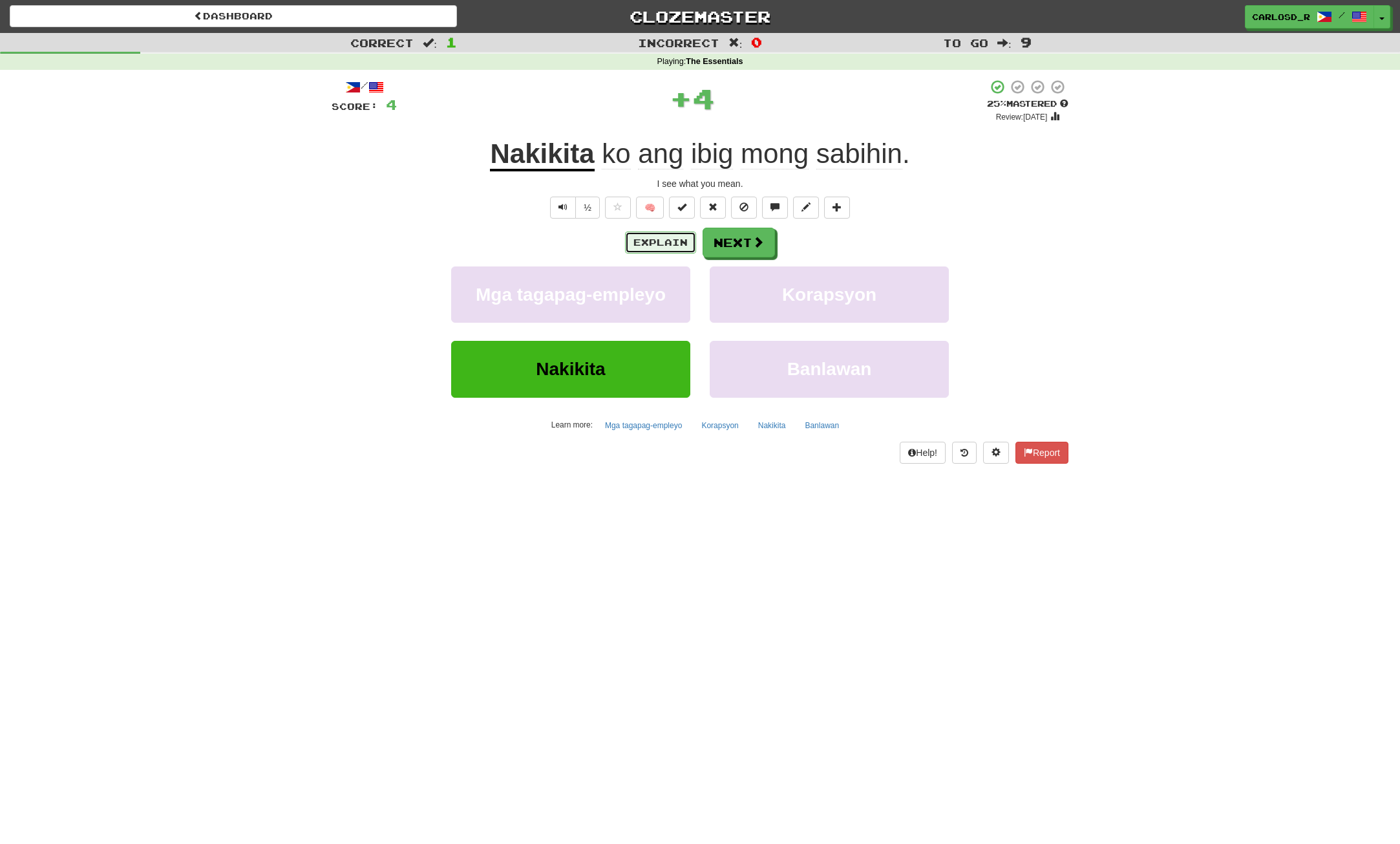
click at [646, 250] on button "Explain" at bounding box center [661, 242] width 71 height 22
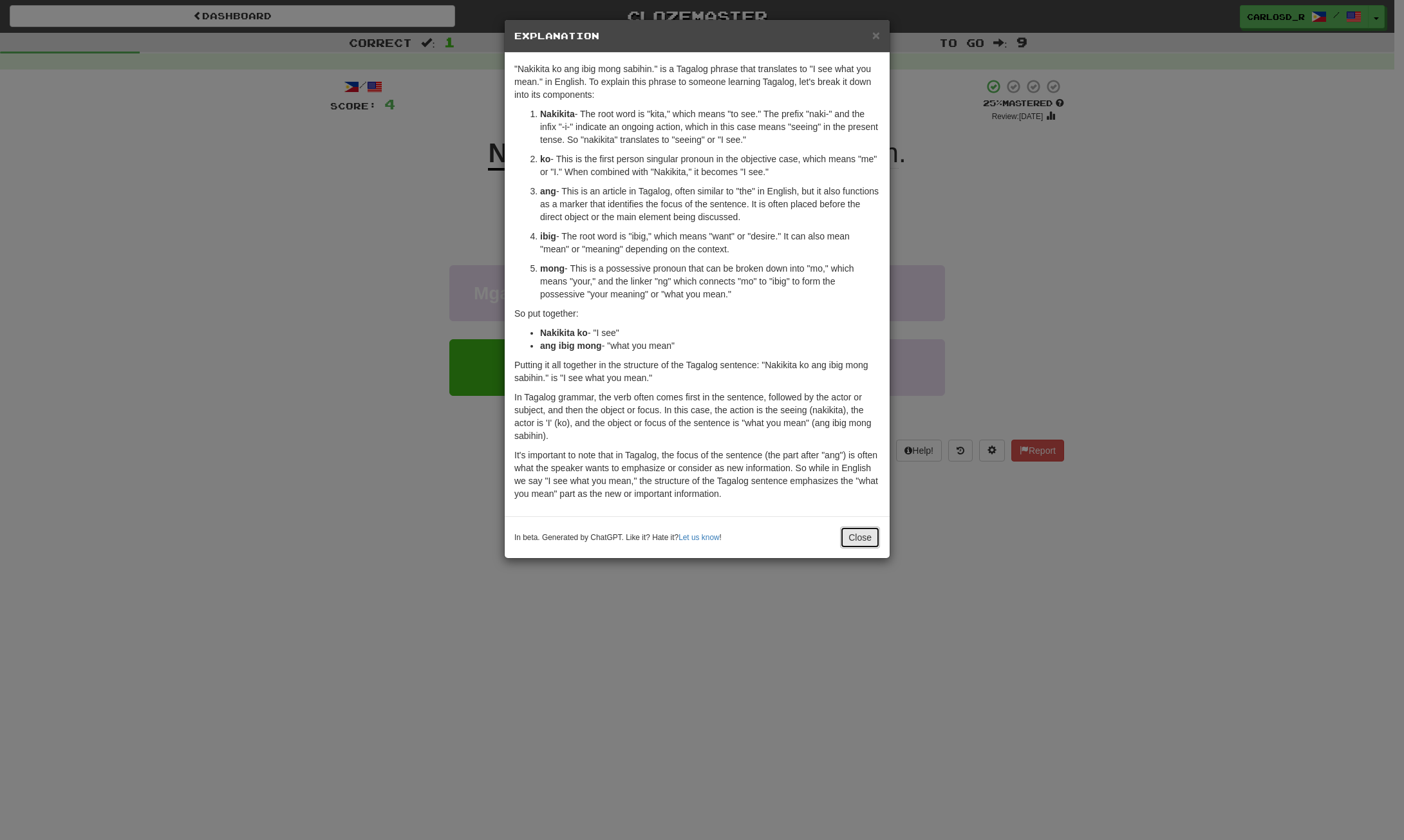
click at [862, 543] on button "Close" at bounding box center [861, 536] width 40 height 22
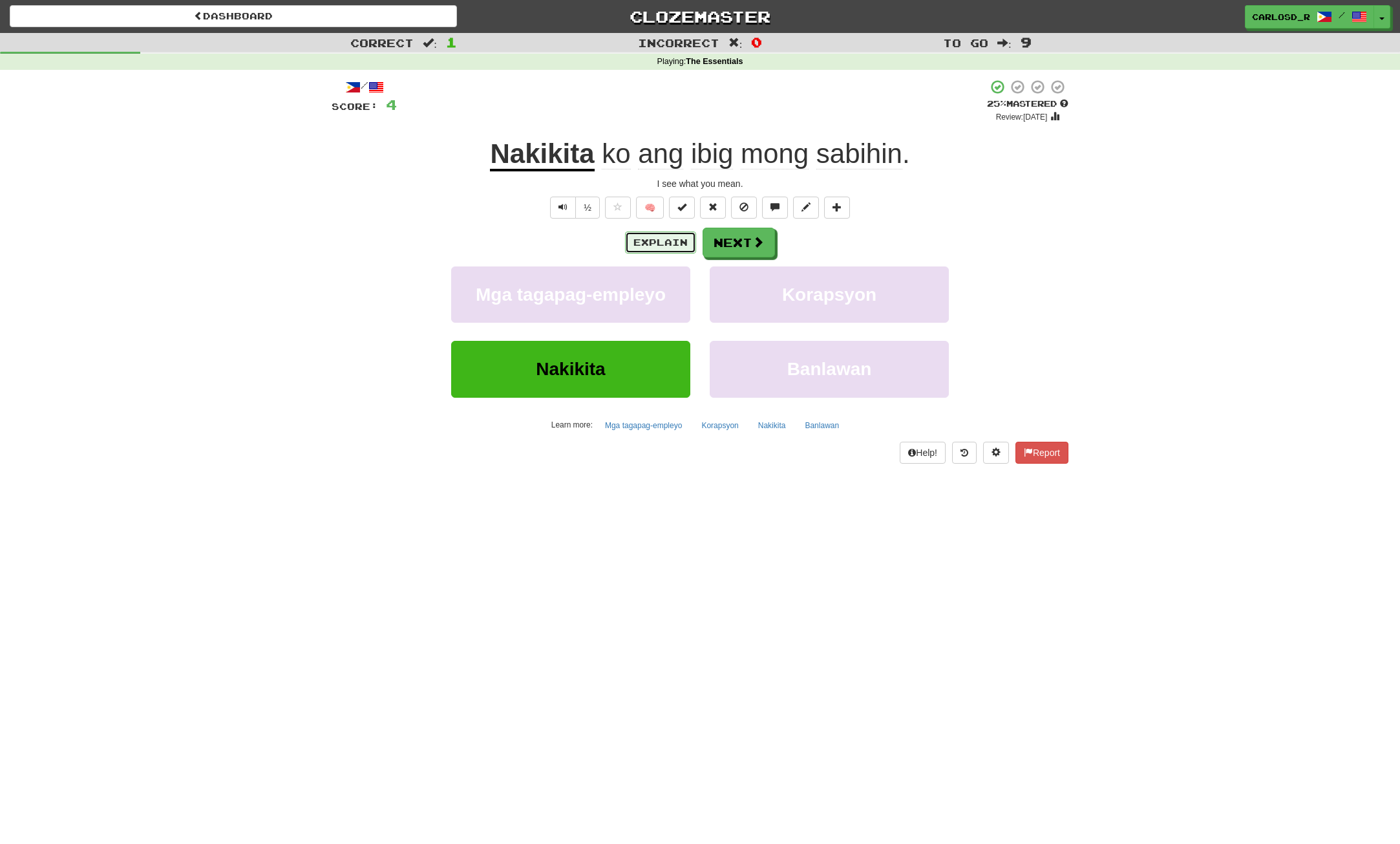
click at [663, 240] on button "Explain" at bounding box center [661, 242] width 71 height 22
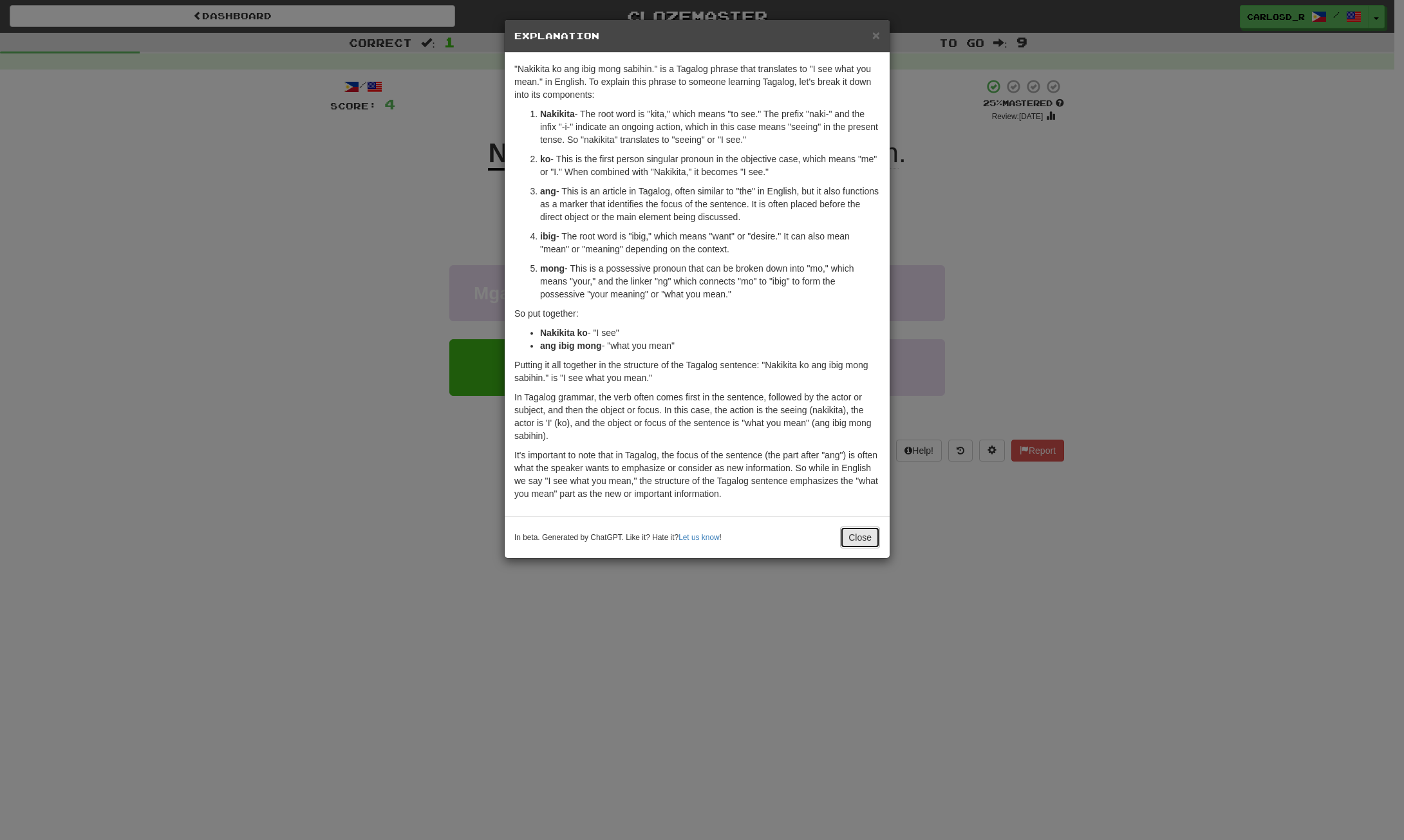
click at [861, 538] on button "Close" at bounding box center [861, 536] width 40 height 22
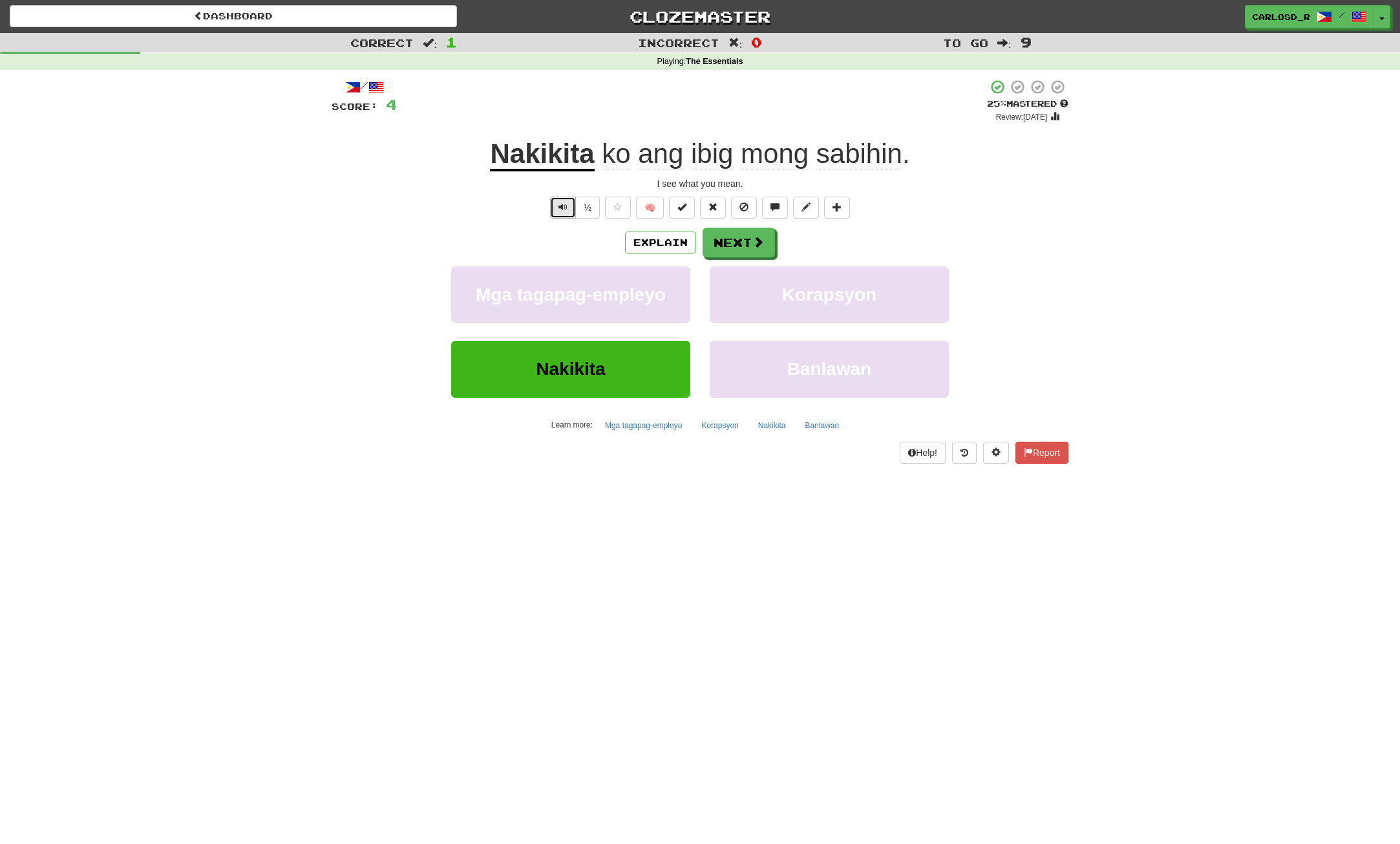
click at [567, 212] on button "Text-to-speech controls" at bounding box center [563, 207] width 26 height 22
click at [753, 259] on div "Explain Next Mga tagapag-empleyo Korapsyon Nakikita Banlawan Learn more: Mga ta…" at bounding box center [700, 331] width 736 height 207
click at [738, 244] on button "Next" at bounding box center [738, 243] width 72 height 30
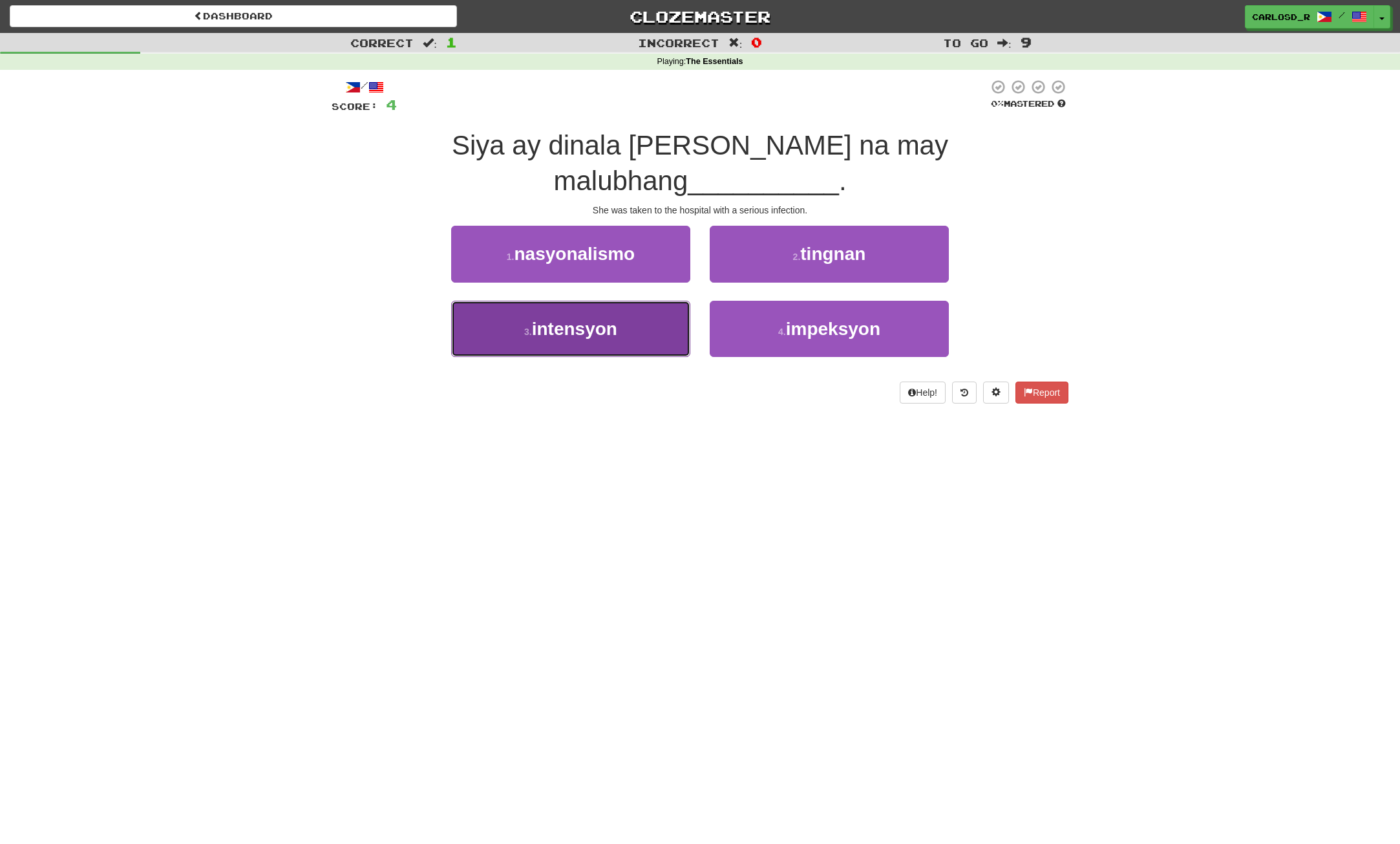
click at [635, 300] on button "3 . intensyon" at bounding box center [570, 328] width 239 height 57
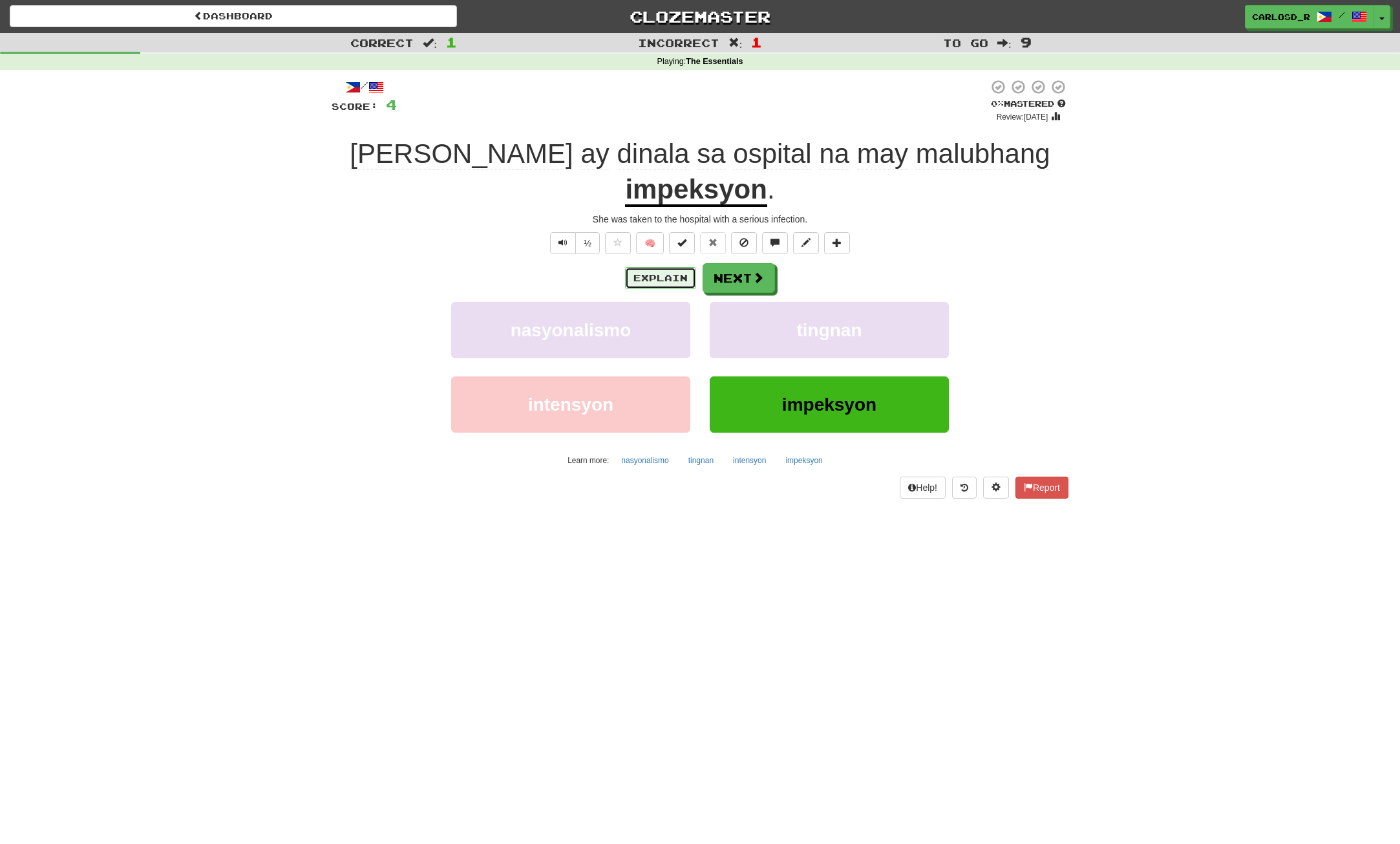
click at [671, 267] on button "Explain" at bounding box center [661, 277] width 71 height 22
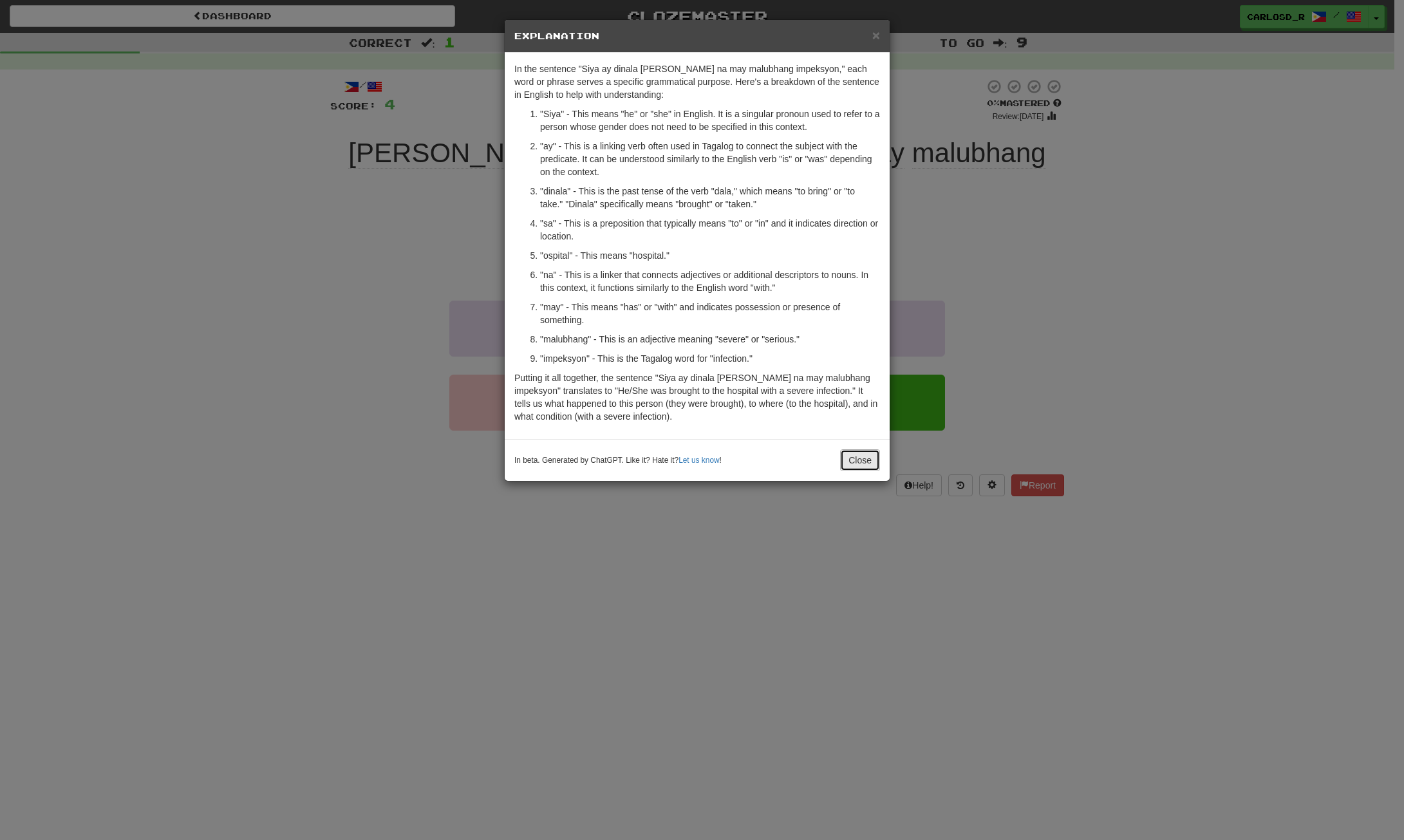
click at [862, 463] on button "Close" at bounding box center [861, 459] width 40 height 22
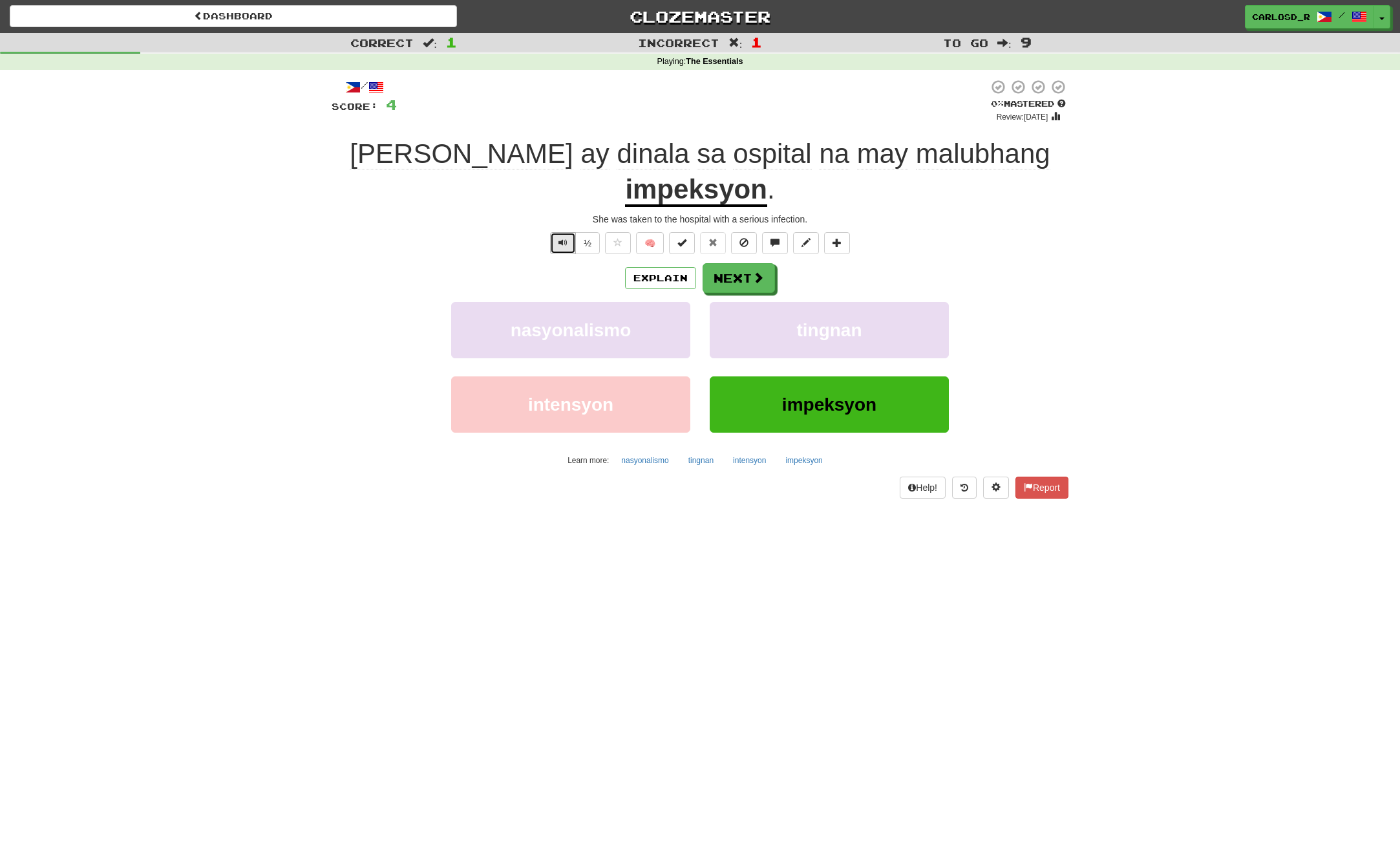
click at [556, 232] on button "Text-to-speech controls" at bounding box center [563, 243] width 26 height 22
click at [560, 238] on span "Text-to-speech controls" at bounding box center [562, 242] width 9 height 9
click at [739, 264] on button "Next" at bounding box center [738, 278] width 72 height 30
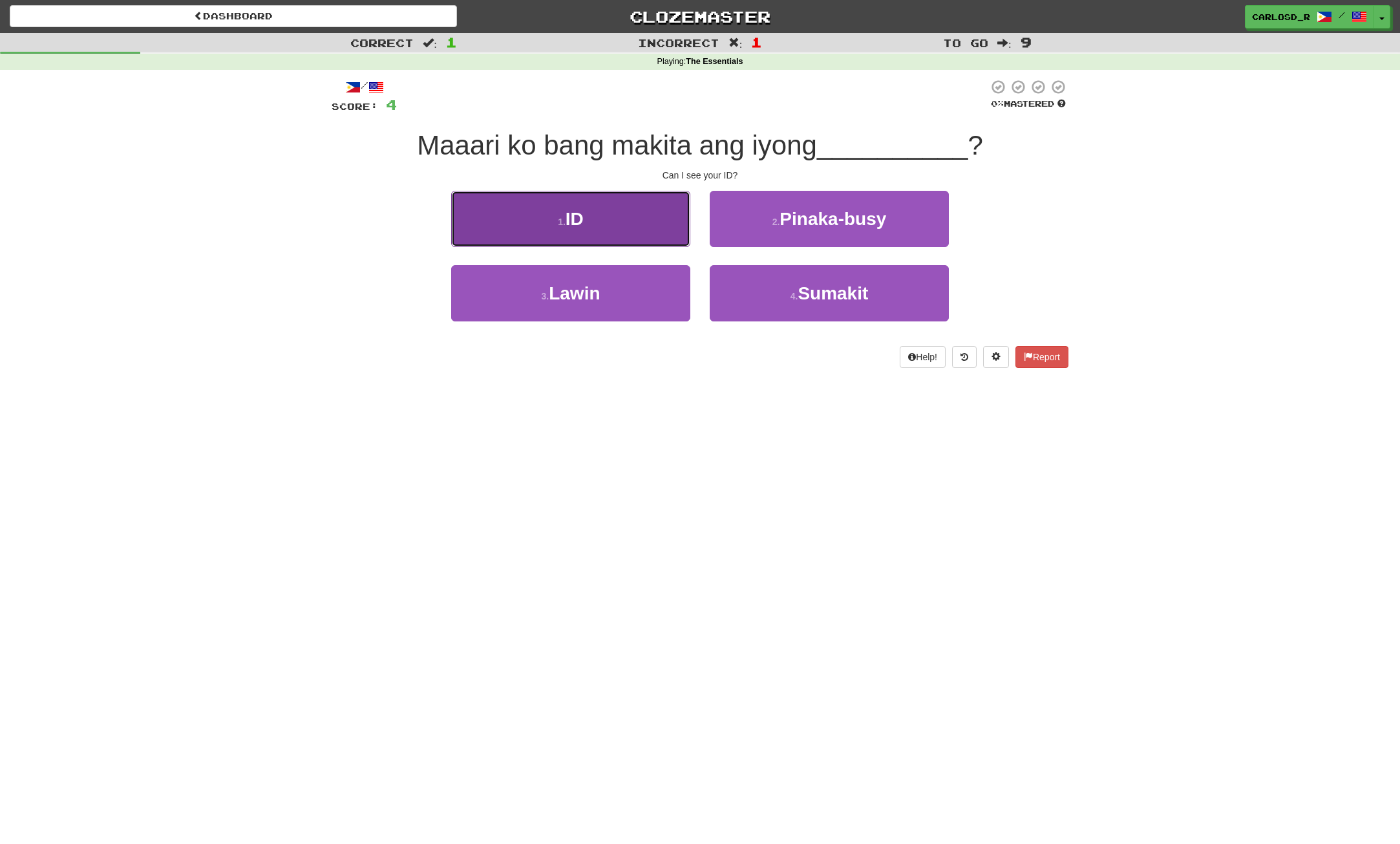
click at [602, 226] on button "1 . ID" at bounding box center [570, 219] width 239 height 57
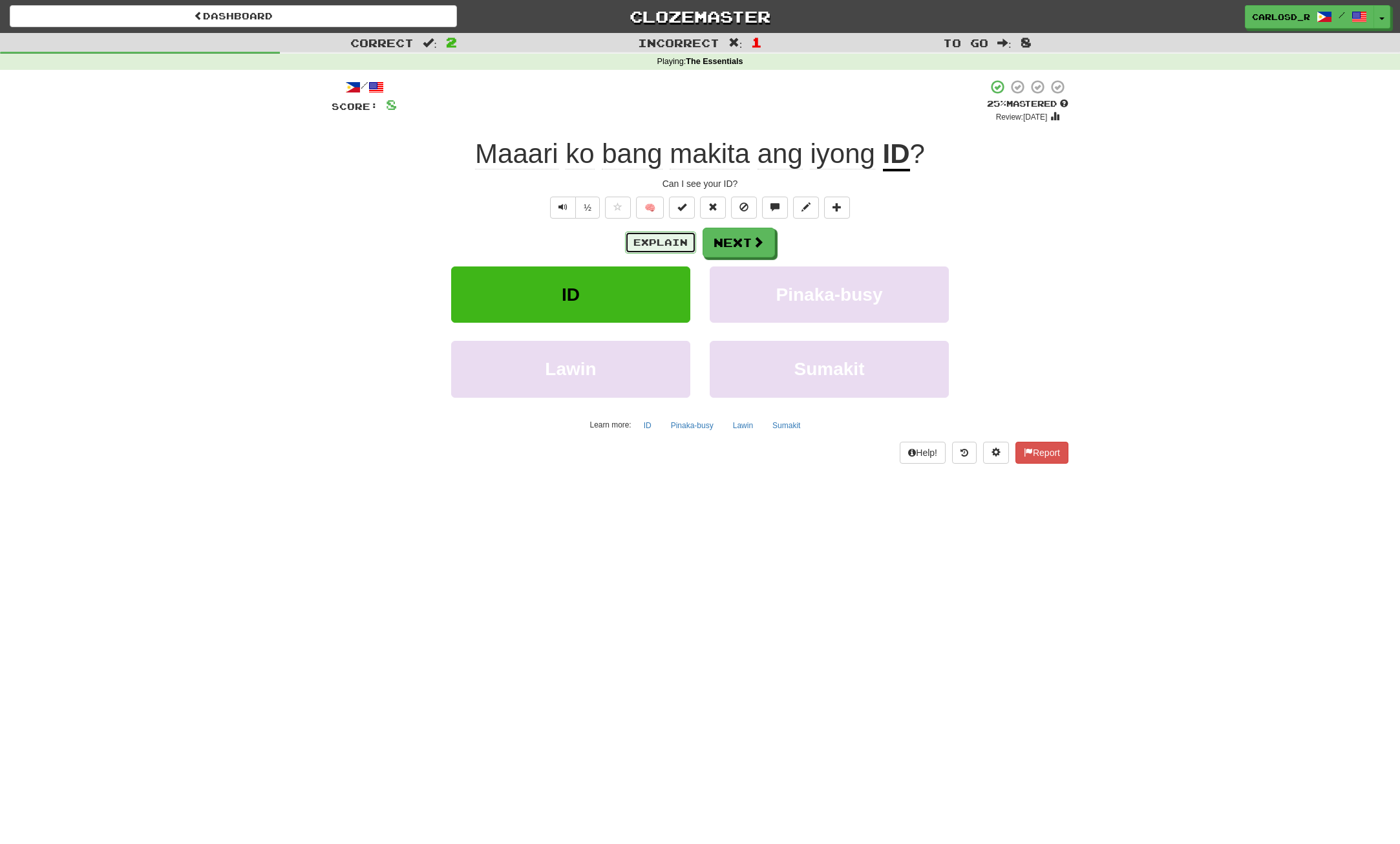
click at [644, 239] on button "Explain" at bounding box center [661, 242] width 71 height 22
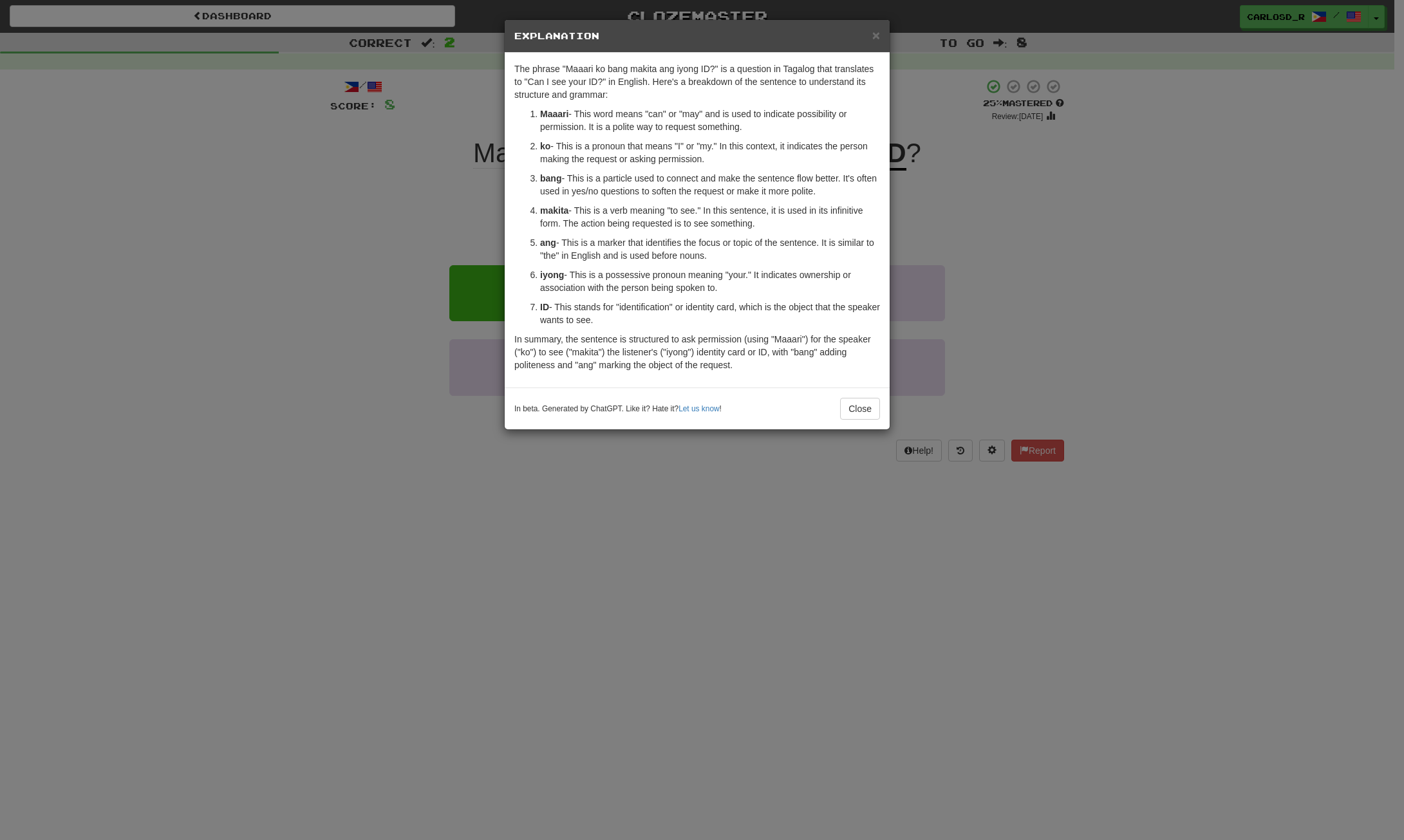
drag, startPoint x: 874, startPoint y: 37, endPoint x: 846, endPoint y: 287, distance: 251.6
click at [846, 287] on p "iyong - This is a possessive pronoun meaning "your." It indicates ownership or …" at bounding box center [711, 281] width 340 height 26
click at [854, 399] on button "Close" at bounding box center [861, 409] width 40 height 22
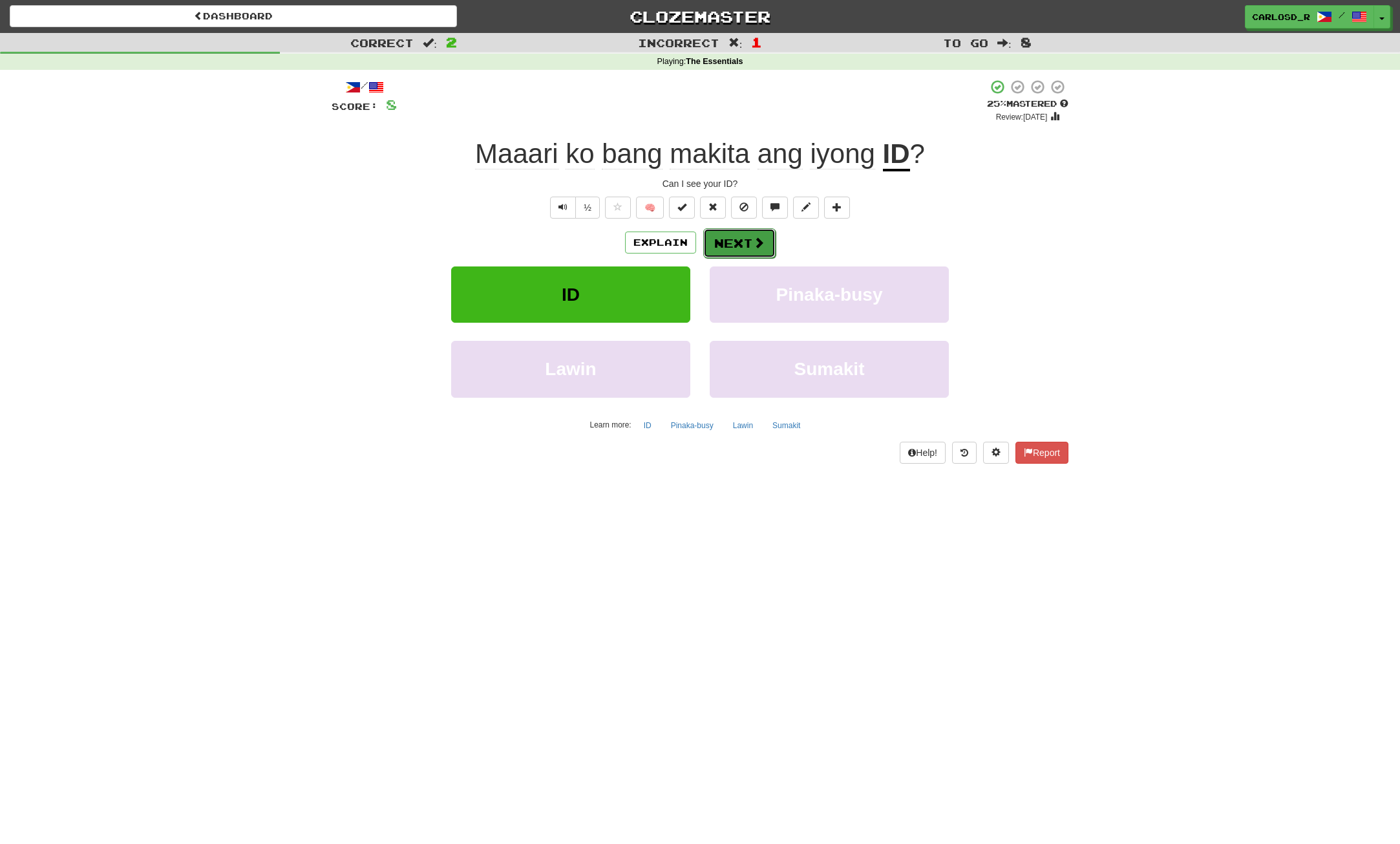
click at [753, 250] on button "Next" at bounding box center [738, 243] width 72 height 30
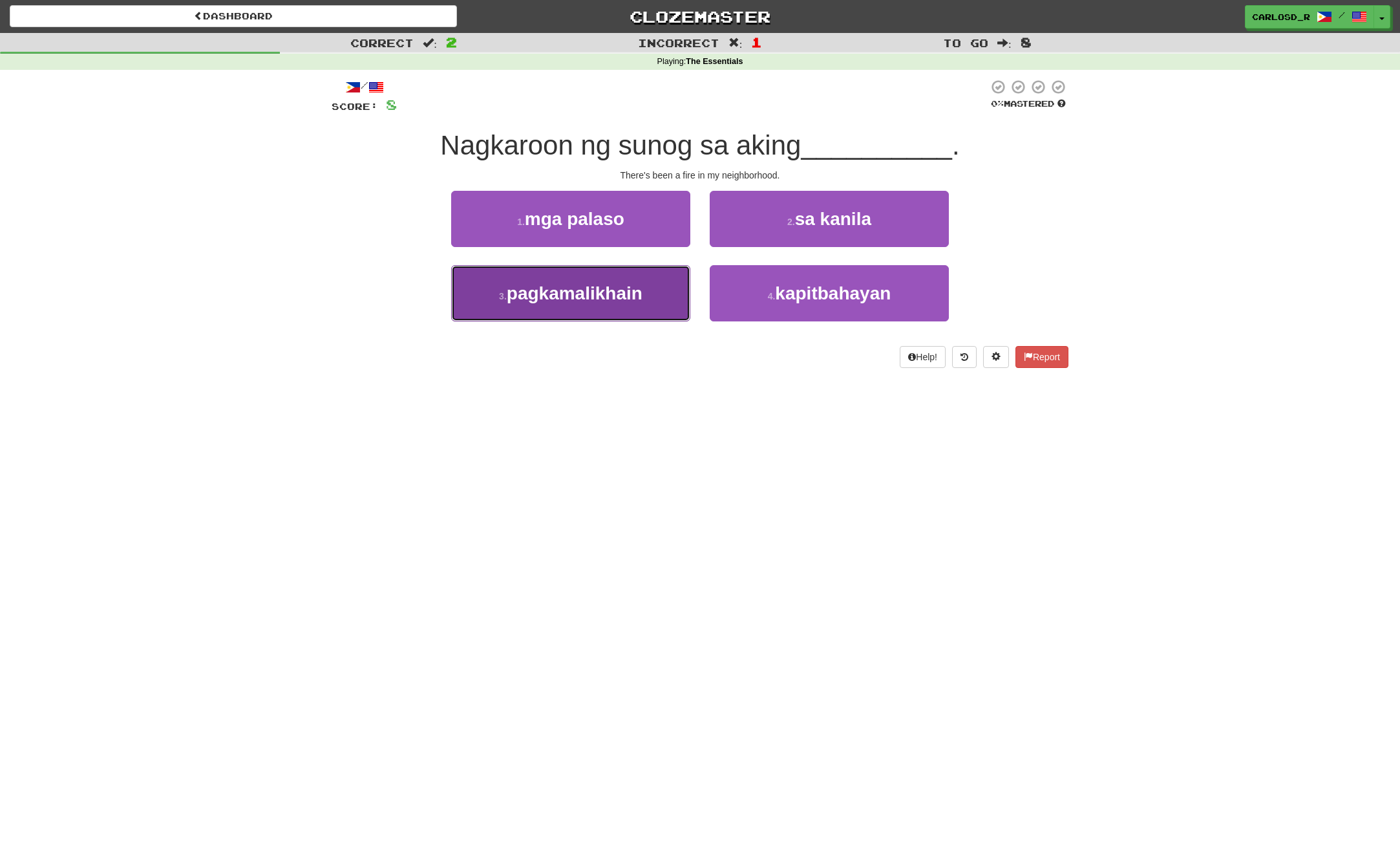
click at [642, 291] on span "pagkamalikhain" at bounding box center [574, 293] width 136 height 20
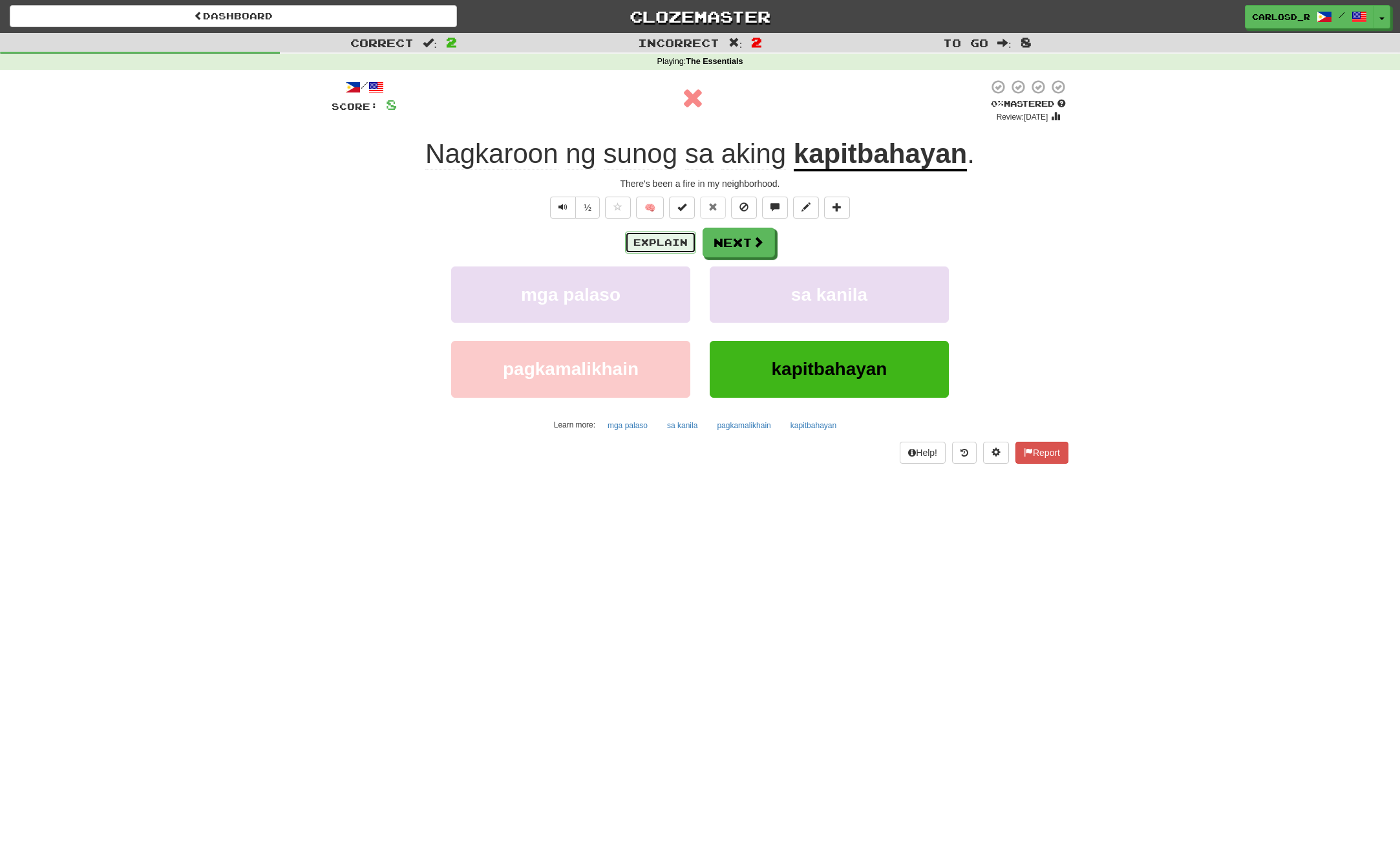
click at [668, 246] on button "Explain" at bounding box center [661, 242] width 71 height 22
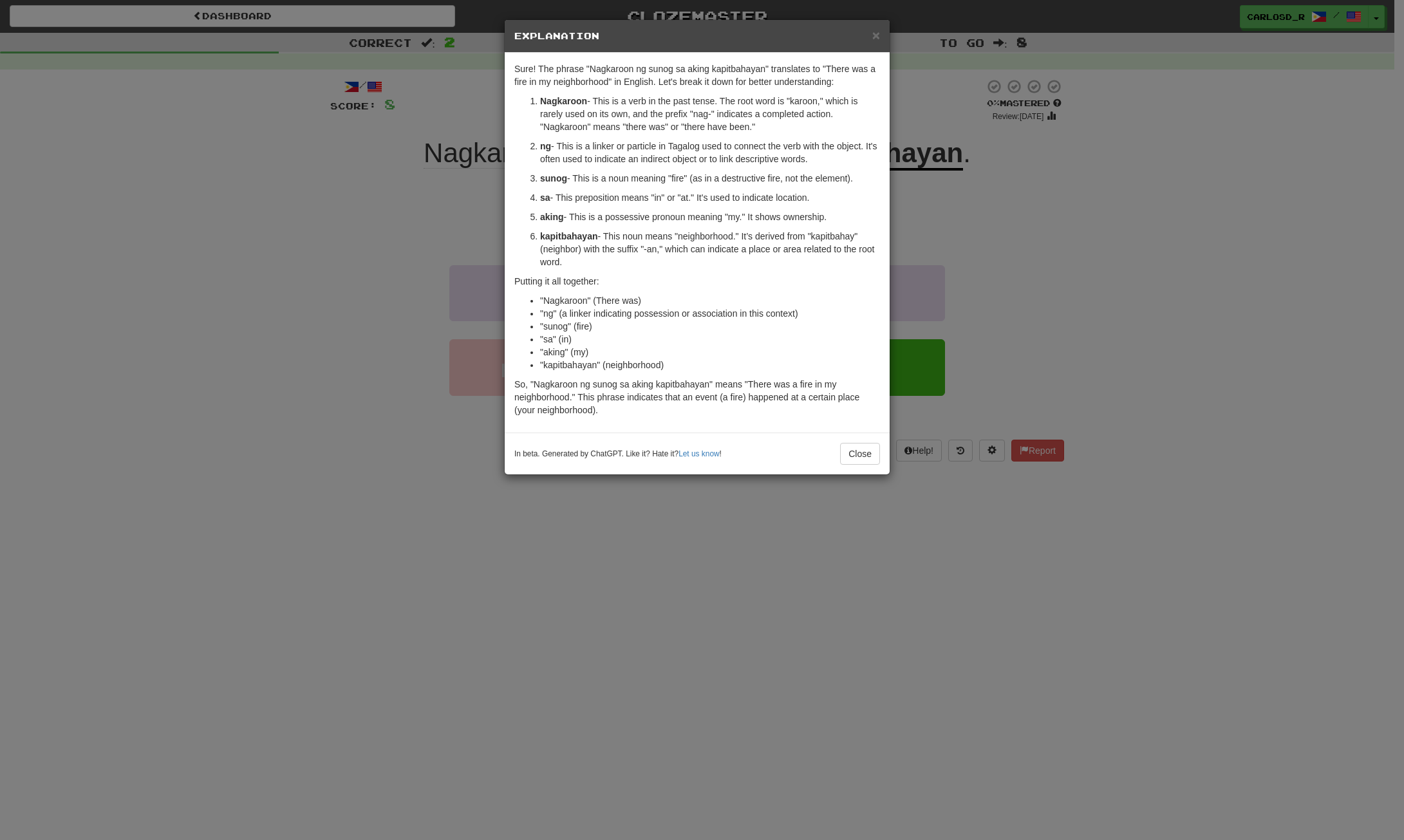
click at [864, 38] on h5 "Explanation" at bounding box center [697, 35] width 366 height 12
click at [870, 38] on h5 "Explanation" at bounding box center [697, 35] width 366 height 12
click at [874, 37] on span "×" at bounding box center [876, 35] width 8 height 15
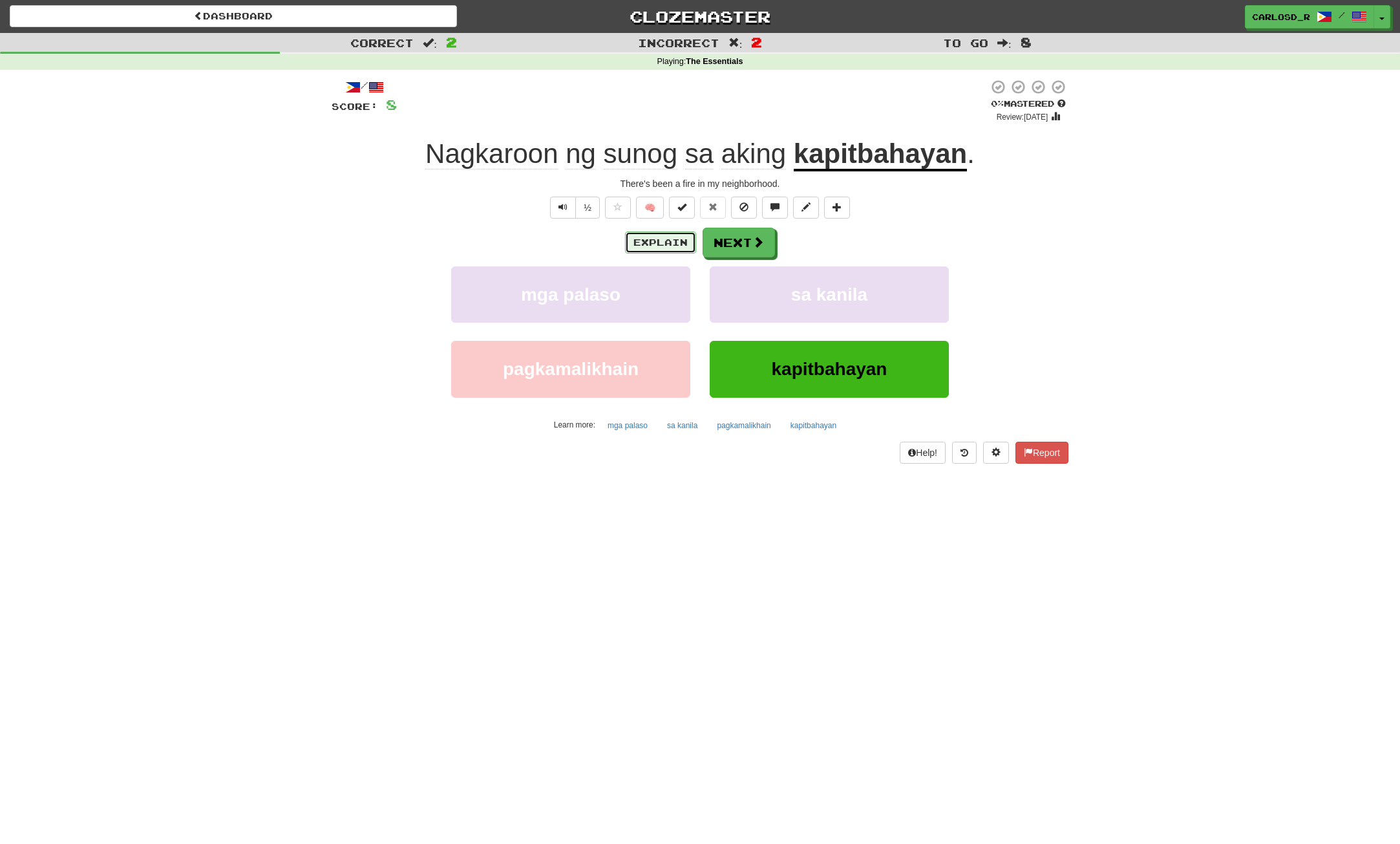
click at [679, 248] on button "Explain" at bounding box center [661, 242] width 71 height 22
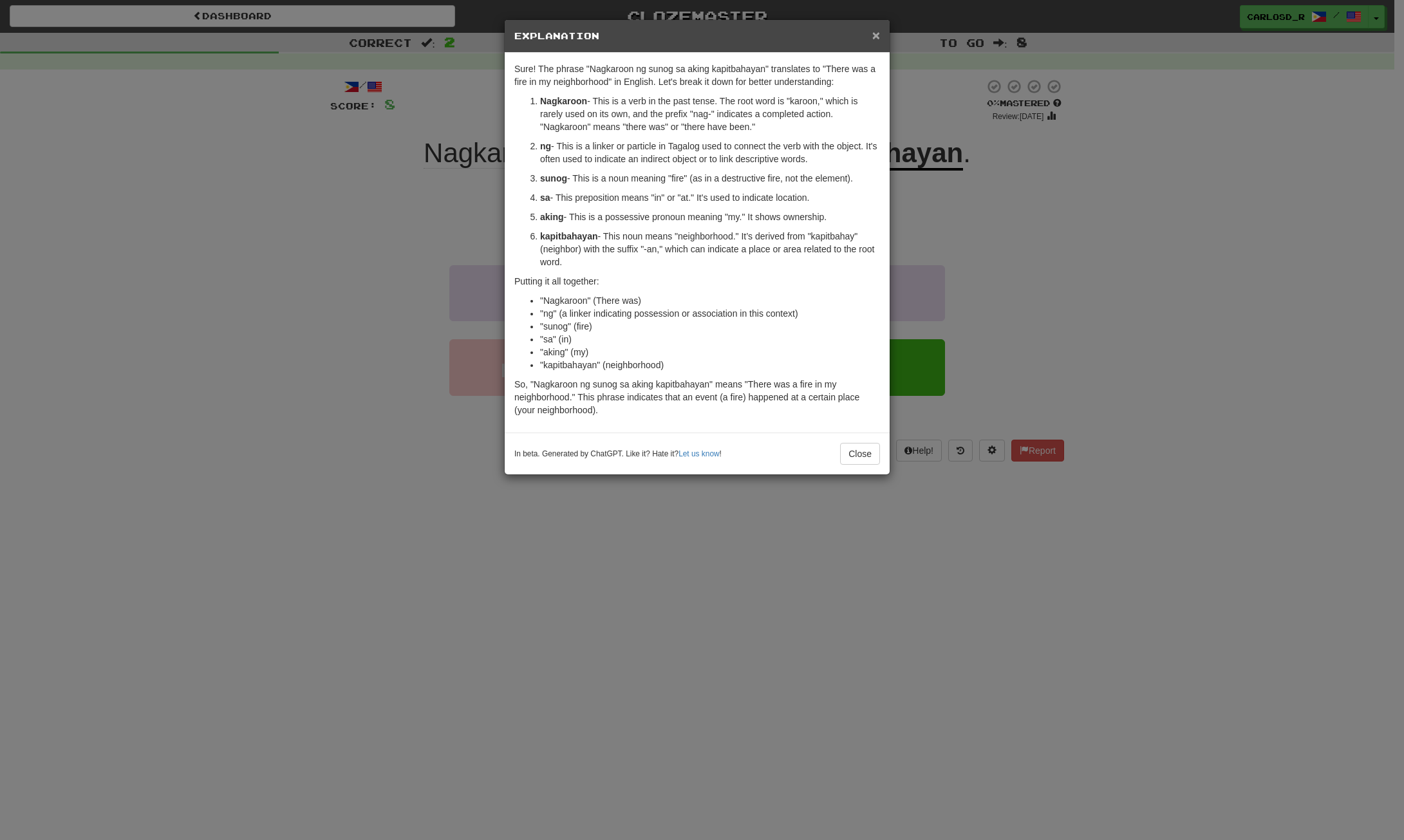
click at [878, 36] on span "×" at bounding box center [876, 35] width 8 height 15
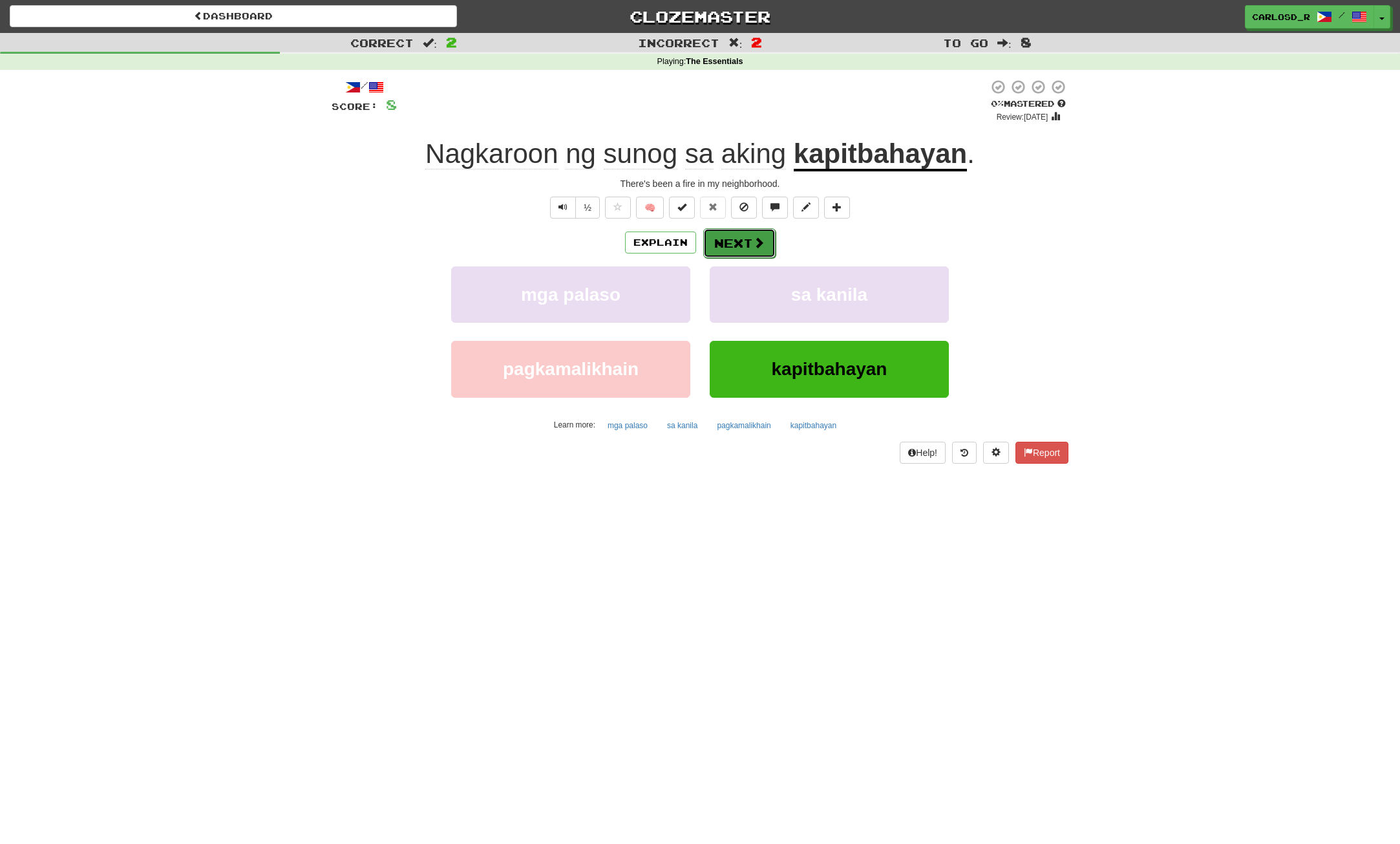
click at [745, 238] on button "Next" at bounding box center [738, 243] width 72 height 30
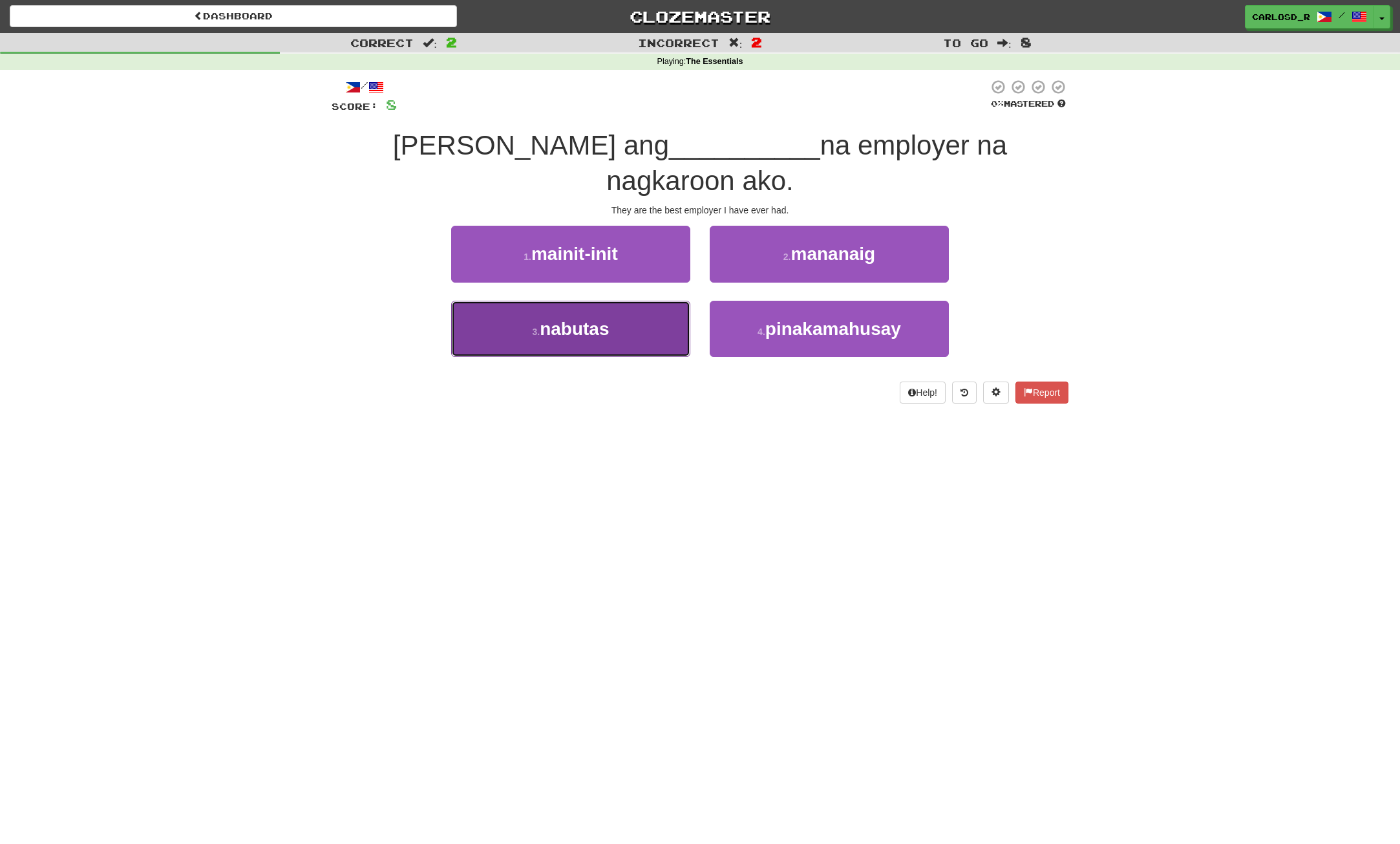
click at [645, 300] on button "3 . nabutas" at bounding box center [570, 328] width 239 height 57
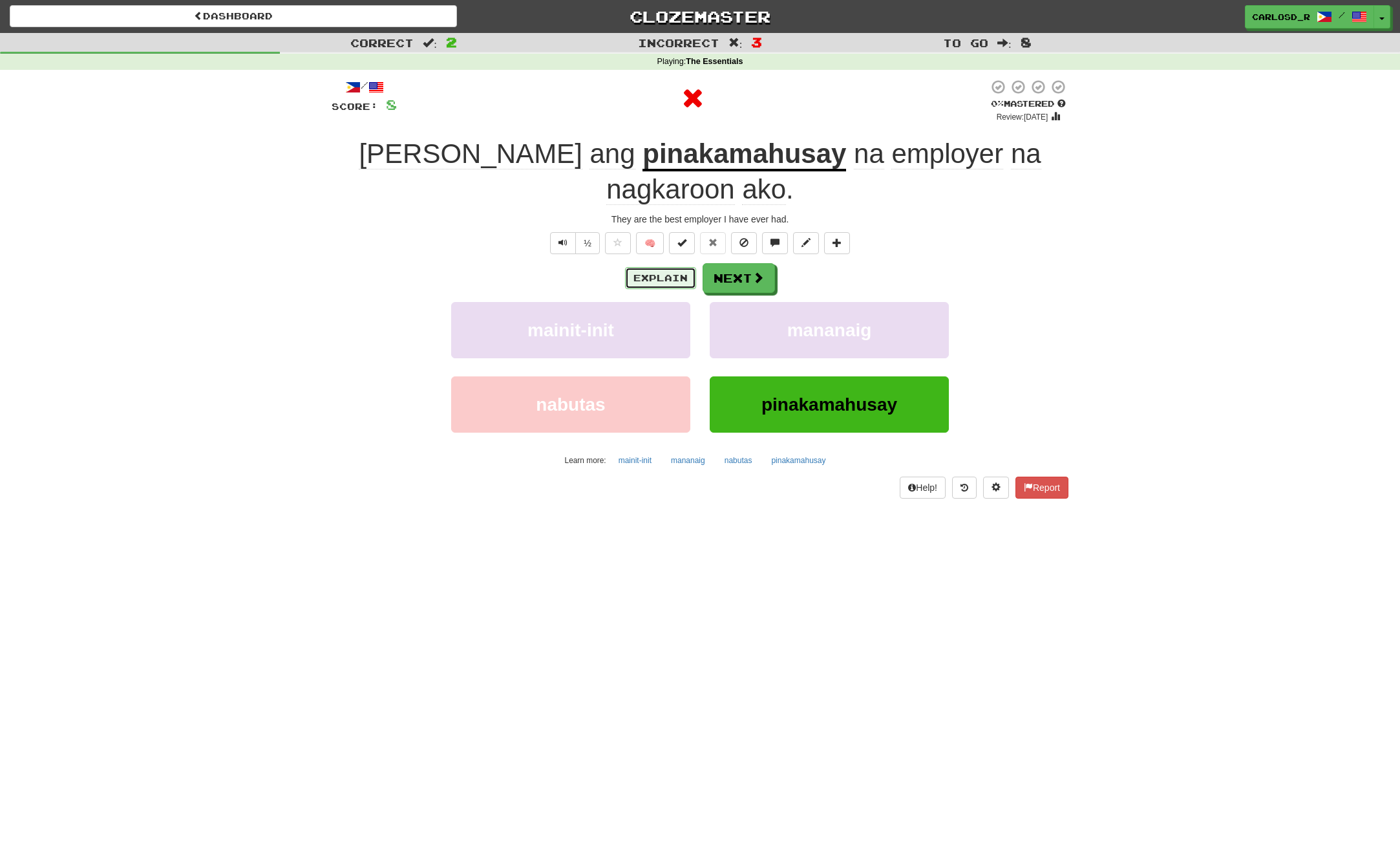
click at [665, 267] on button "Explain" at bounding box center [661, 277] width 71 height 22
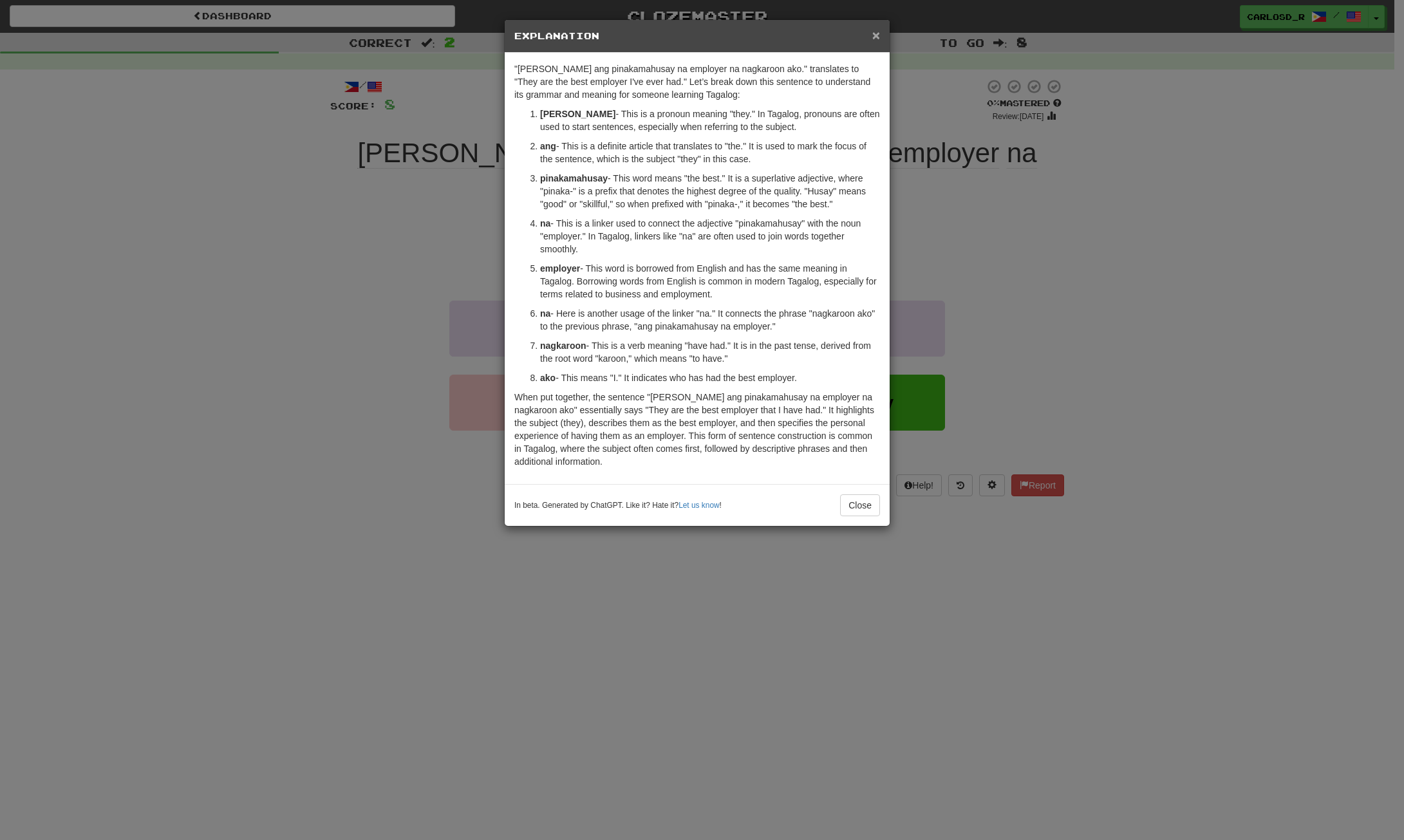
click at [875, 38] on span "×" at bounding box center [876, 35] width 8 height 15
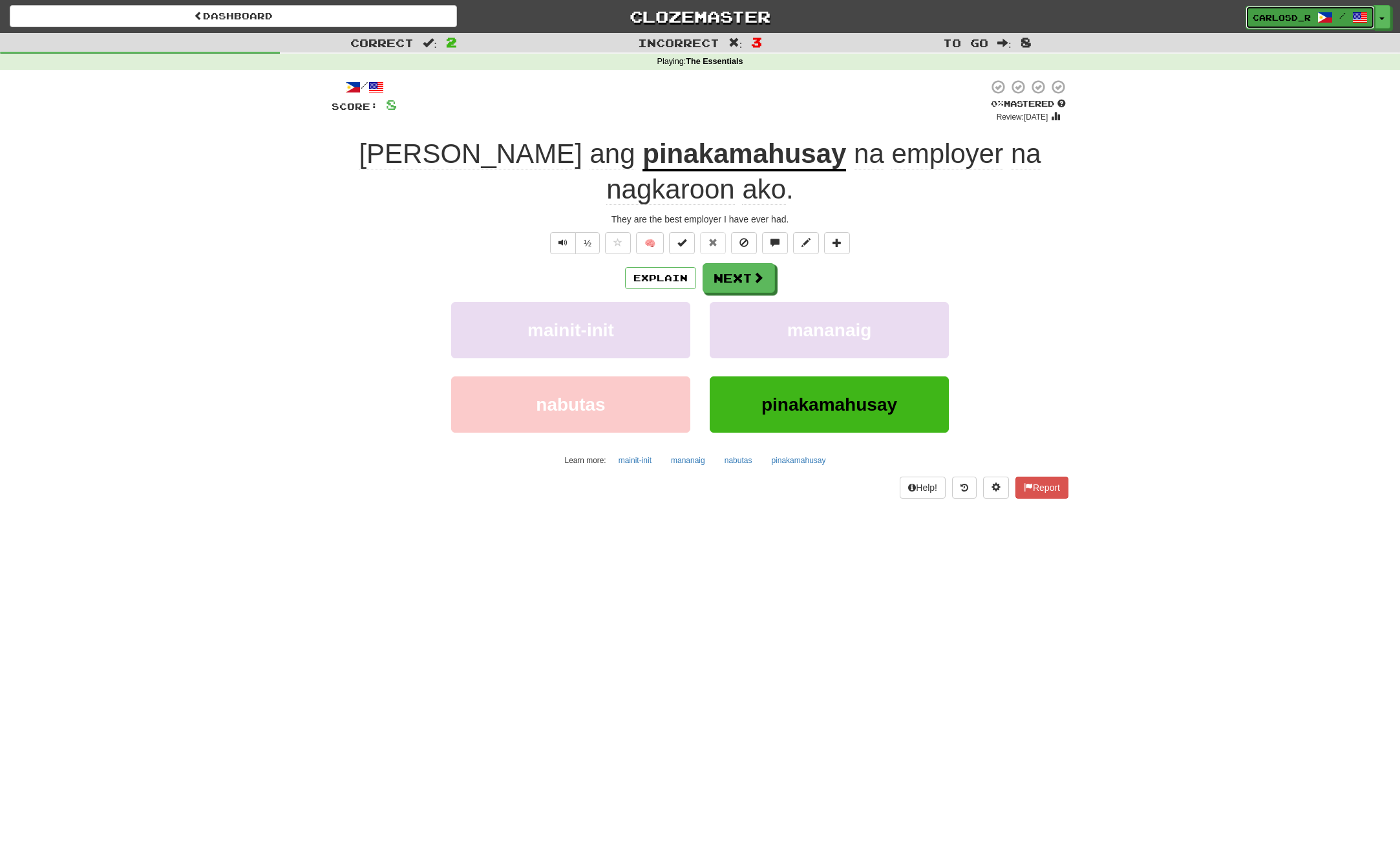
click at [1343, 19] on span "/" at bounding box center [1342, 14] width 7 height 9
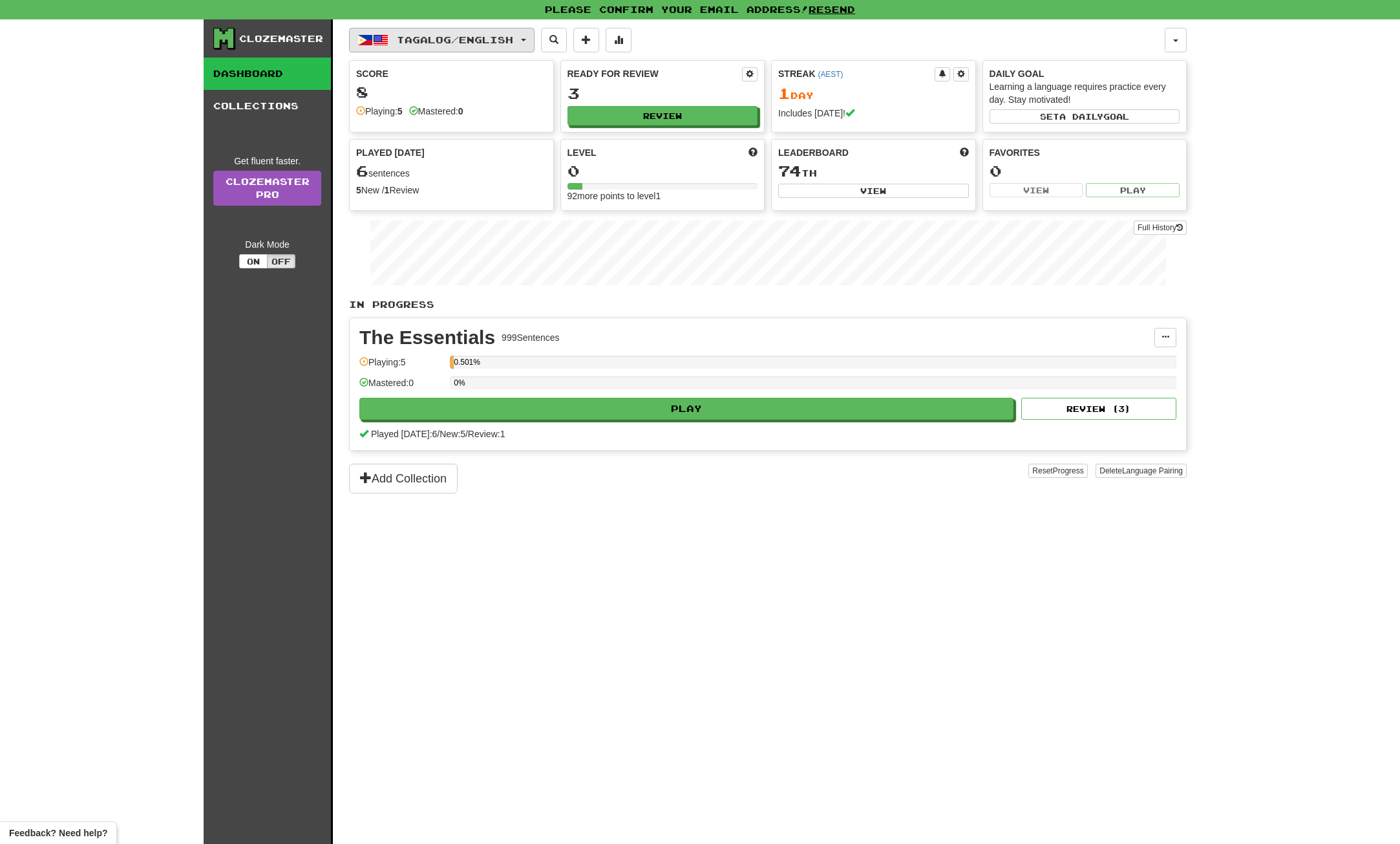
click at [513, 45] on span "Tagalog / English" at bounding box center [455, 39] width 116 height 11
click at [508, 39] on span "Tagalog / English" at bounding box center [455, 39] width 116 height 11
